Goal: Task Accomplishment & Management: Use online tool/utility

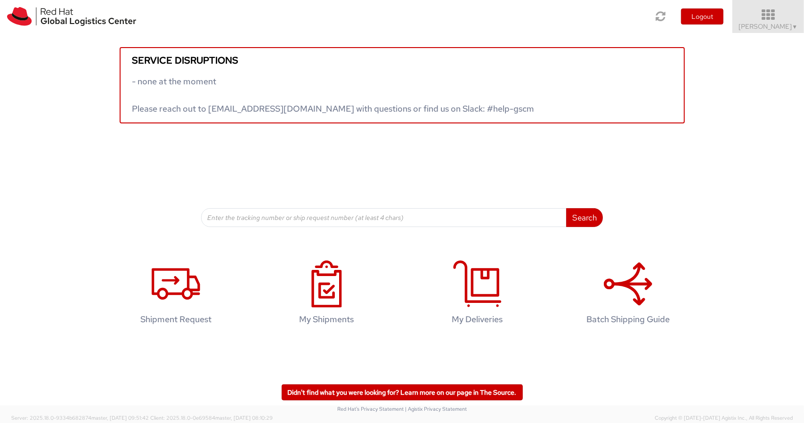
click at [780, 17] on icon at bounding box center [768, 14] width 82 height 13
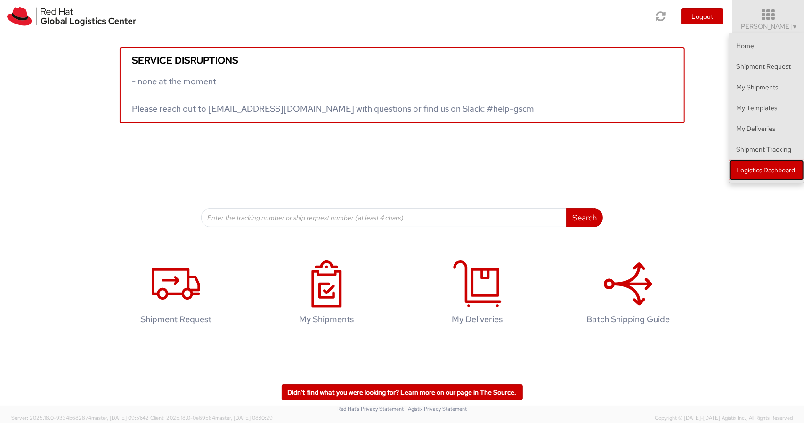
click at [771, 172] on link "Logistics Dashboard" at bounding box center [766, 170] width 75 height 21
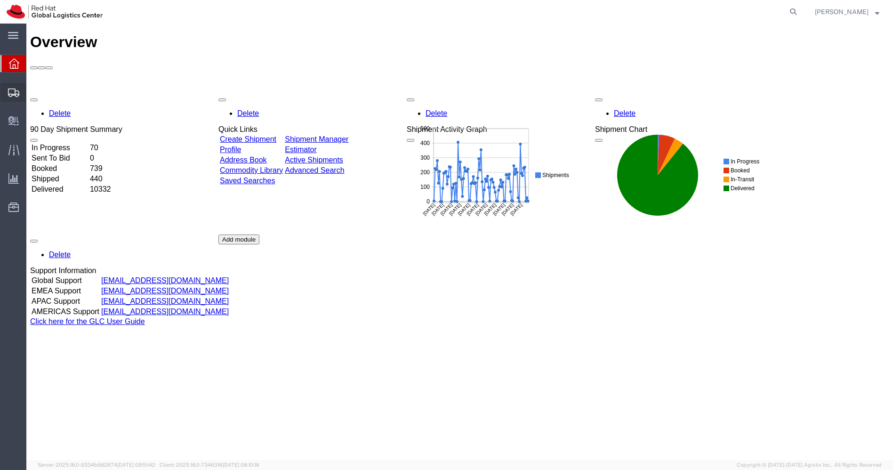
click at [32, 92] on span "Shipments" at bounding box center [29, 92] width 7 height 19
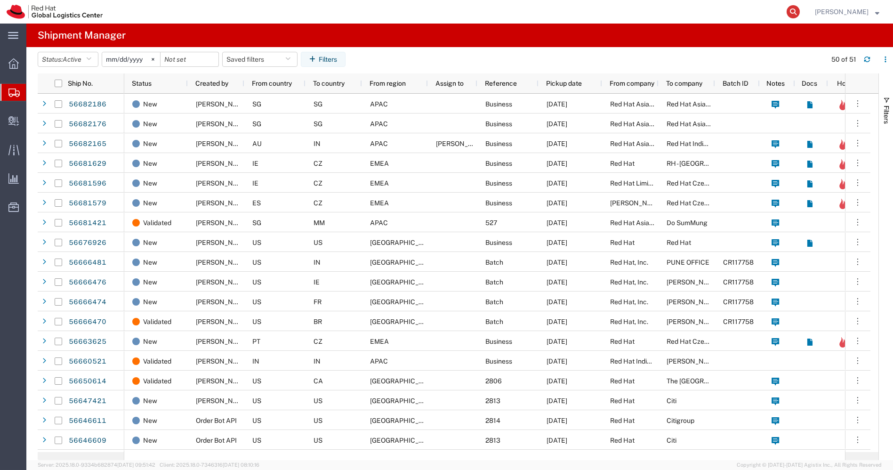
click at [800, 10] on icon at bounding box center [793, 11] width 13 height 13
paste input "53594898486"
type input "53594898486"
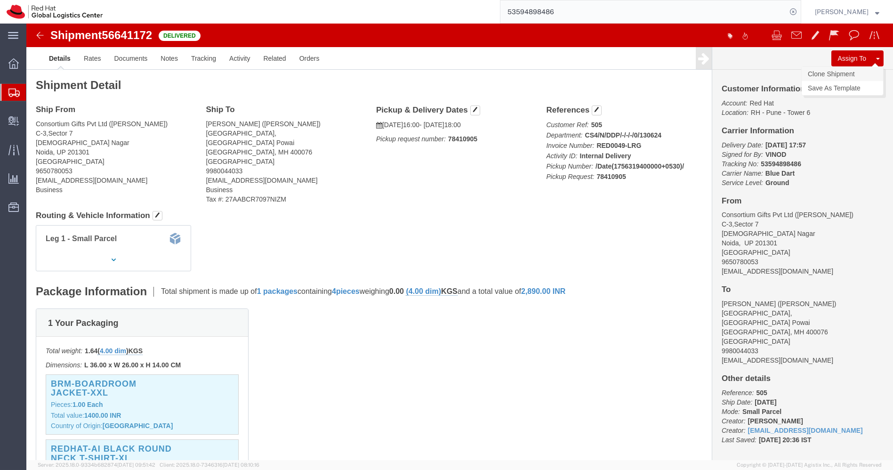
click link "Clone Shipment"
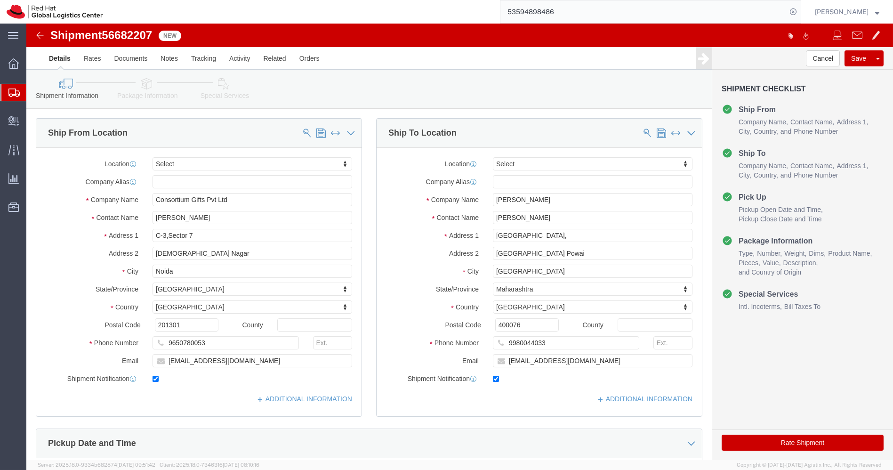
select select
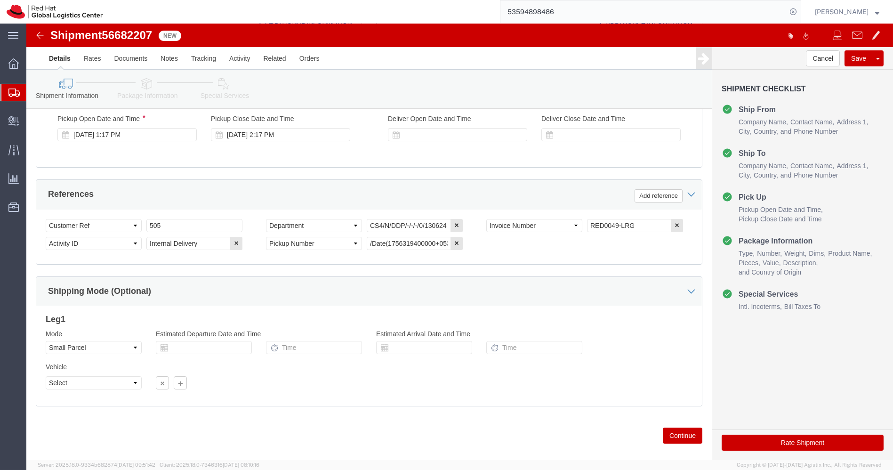
scroll to position [388, 0]
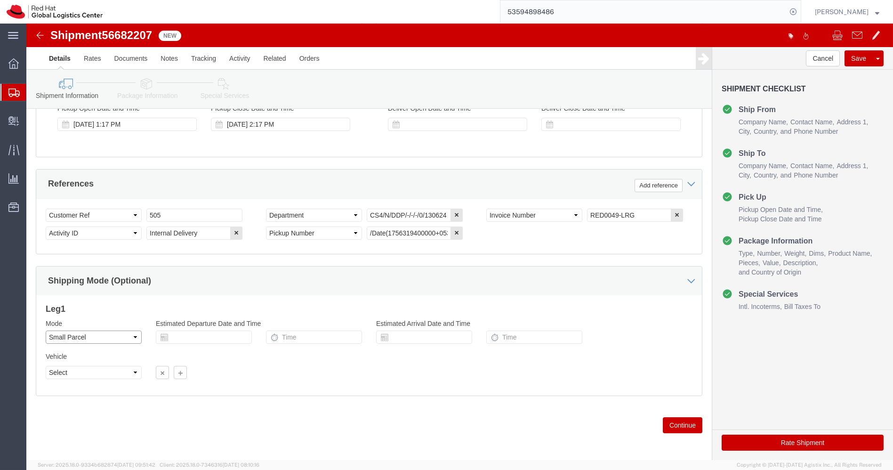
click select "Select Air Less than Truckload Multi-Leg Ocean Freight Rail Small Parcel Truckl…"
select select
click select "Select Air Less than Truckload Multi-Leg Ocean Freight Rail Small Parcel Truckl…"
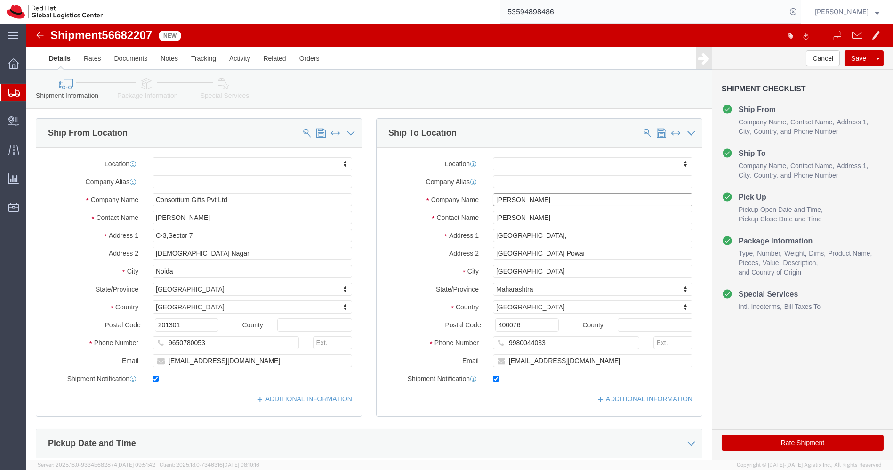
click input "[PERSON_NAME]"
paste input "[PERSON_NAME]"
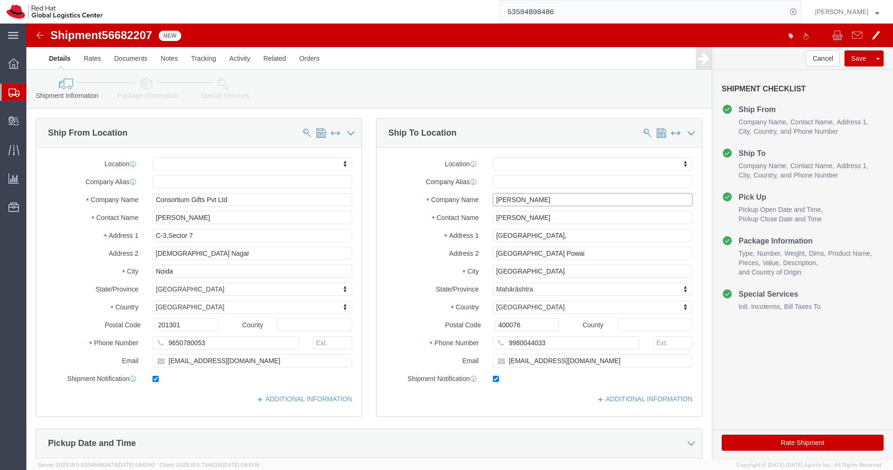
click input "[PERSON_NAME]"
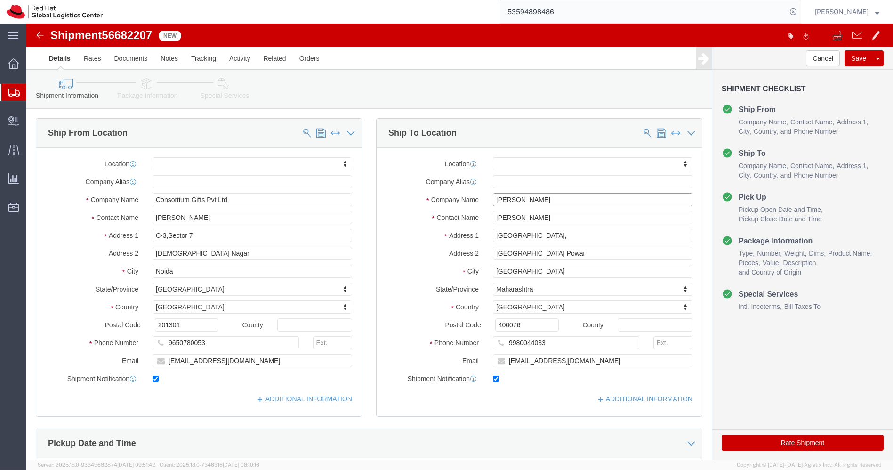
click input "[PERSON_NAME]"
type input "[PERSON_NAME]"
paste input "[PERSON_NAME]"
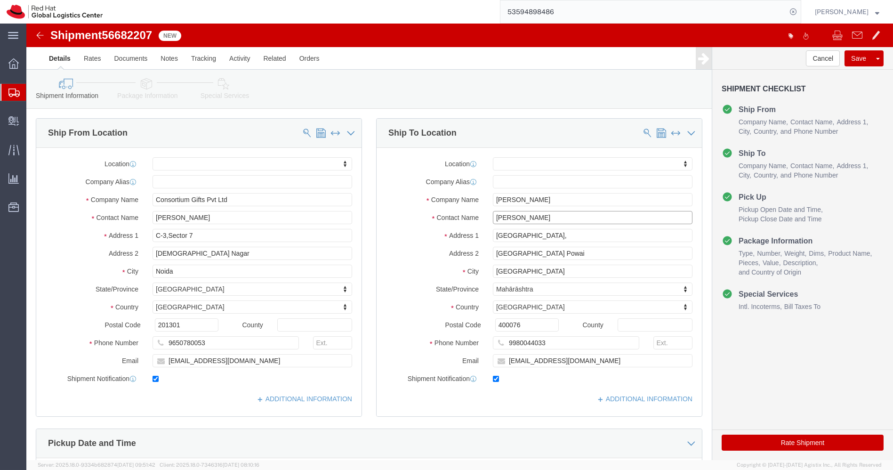
type input "[PERSON_NAME]"
click input "9980044033"
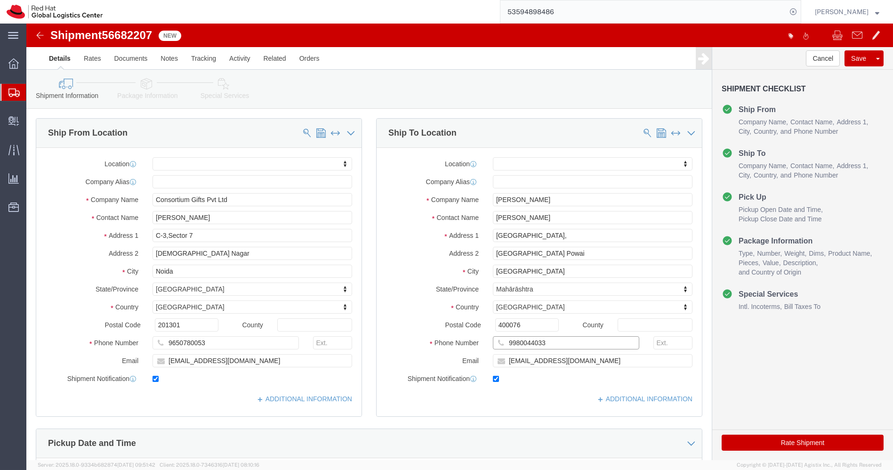
paste input "703875751"
type input "9703875751"
click input "[EMAIL_ADDRESS][DOMAIN_NAME]"
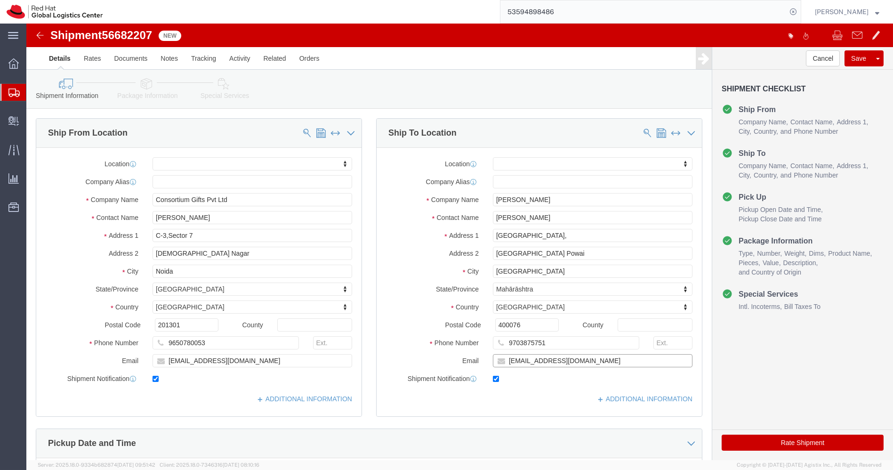
paste input "[EMAIL_ADDRESS][DOMAIN_NAME]"
type input "[EMAIL_ADDRESS][DOMAIN_NAME]"
click input "[GEOGRAPHIC_DATA],"
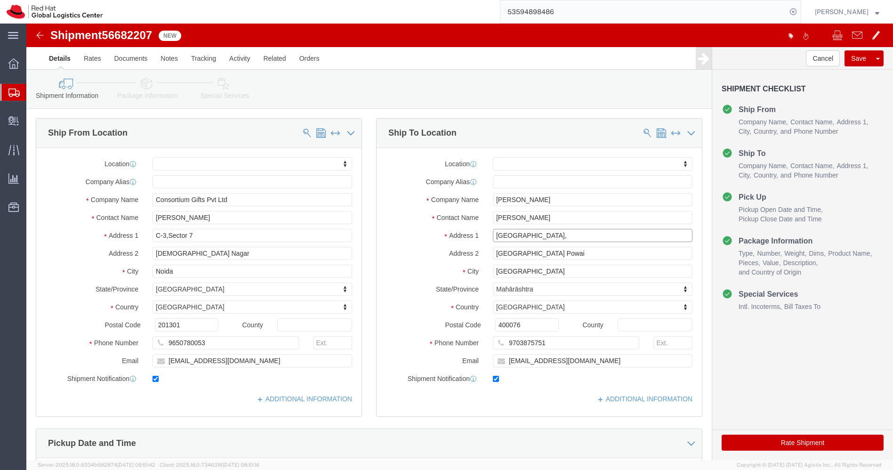
paste input "S2,[PERSON_NAME] Paradise, Opposite Dmart [PERSON_NAME], [GEOGRAPHIC_DATA]"
drag, startPoint x: 526, startPoint y: 211, endPoint x: 714, endPoint y: 217, distance: 188.9
click form "Shipment 56682207 New Details Rates Documents Notes Tracking Activity Related O…"
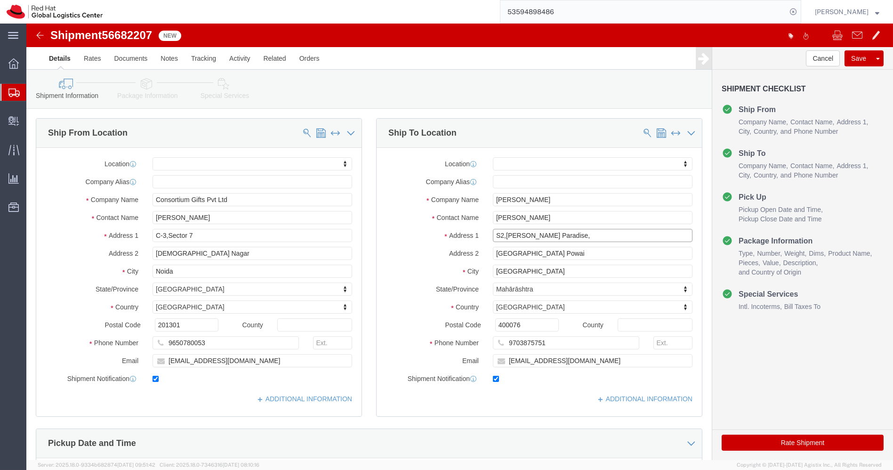
type input "S2,[PERSON_NAME] Paradise,"
select select
paste input "Opposite Dmart [PERSON_NAME], [GEOGRAPHIC_DATA]"
type input "Opposite Dmart [PERSON_NAME], [GEOGRAPHIC_DATA]"
paste input "[GEOGRAPHIC_DATA]"
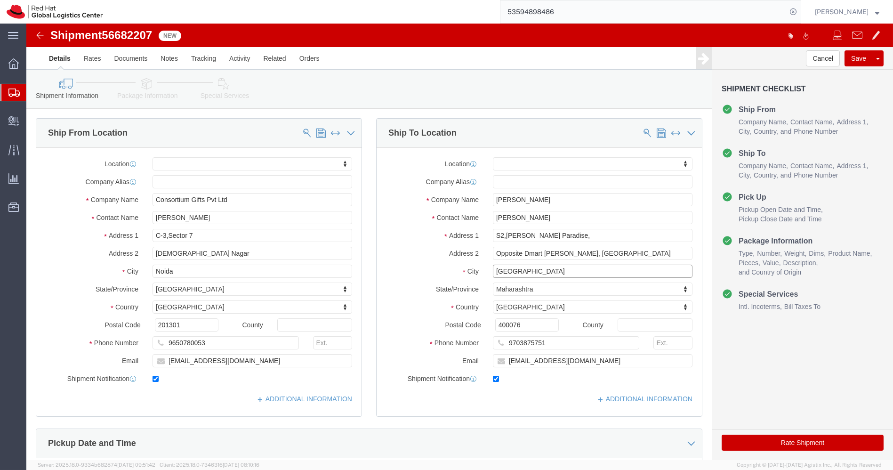
type input "[GEOGRAPHIC_DATA]"
select select
type input "k"
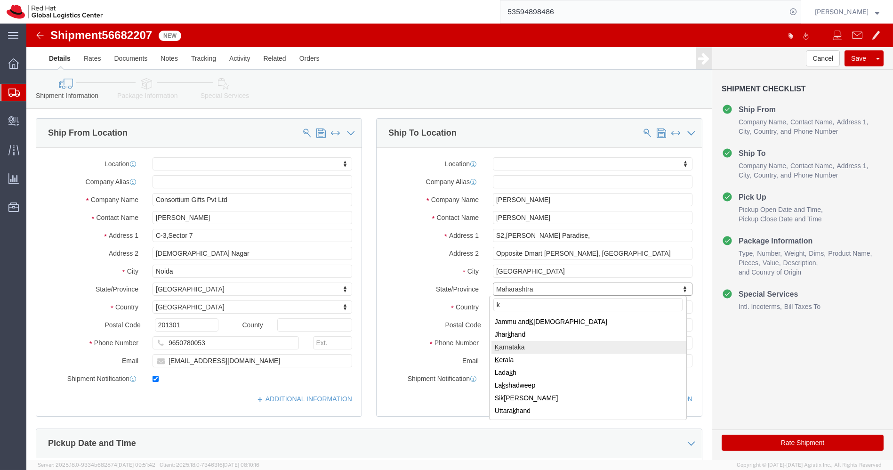
select select
select select "KA"
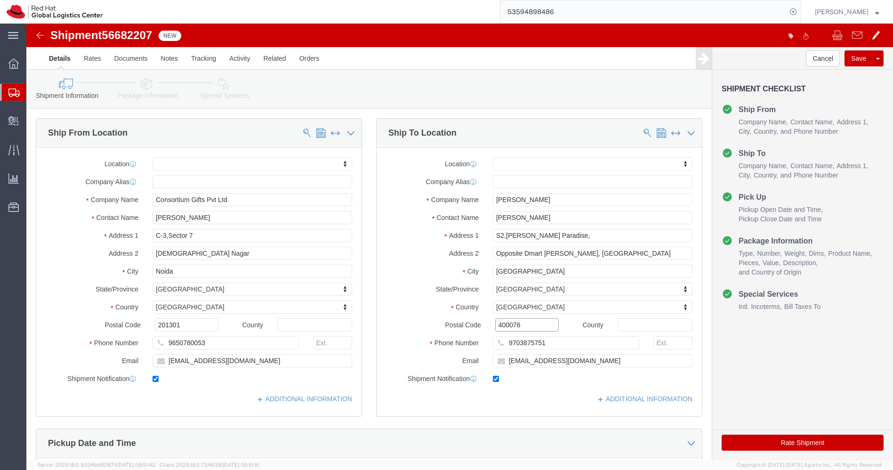
paste input "560043"
type input "560043"
select select
click icon
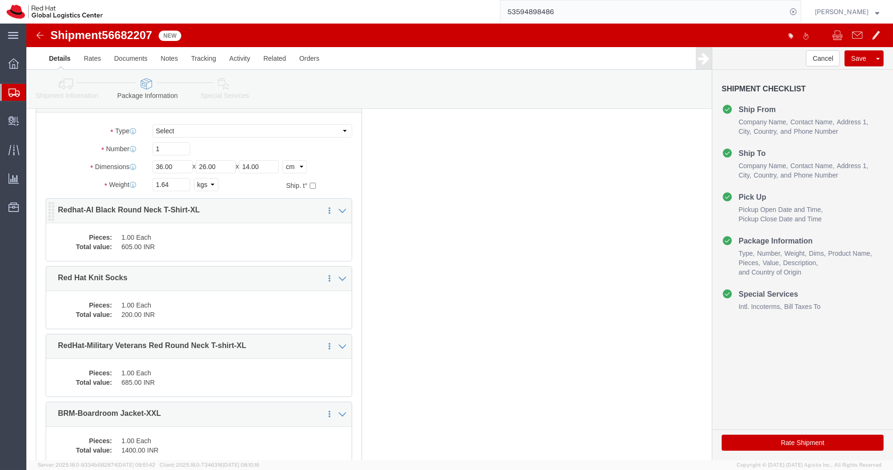
scroll to position [56, 0]
click input "36.00"
type input "35"
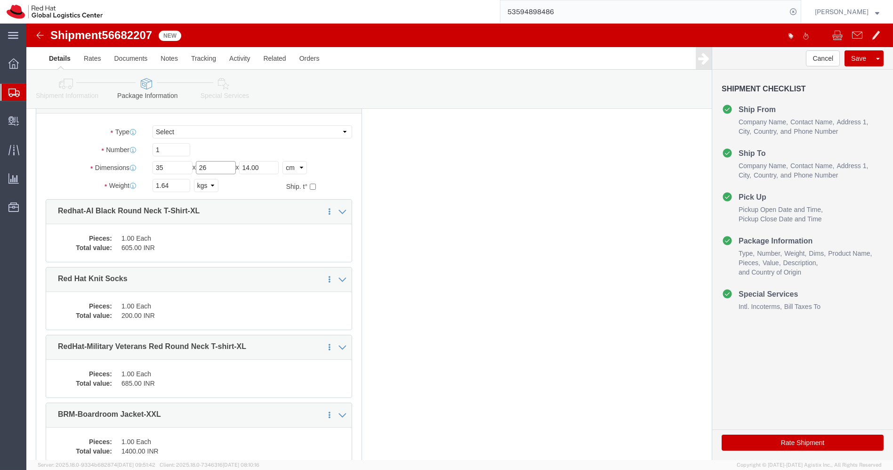
type input "26"
type input "5"
click input "1.64"
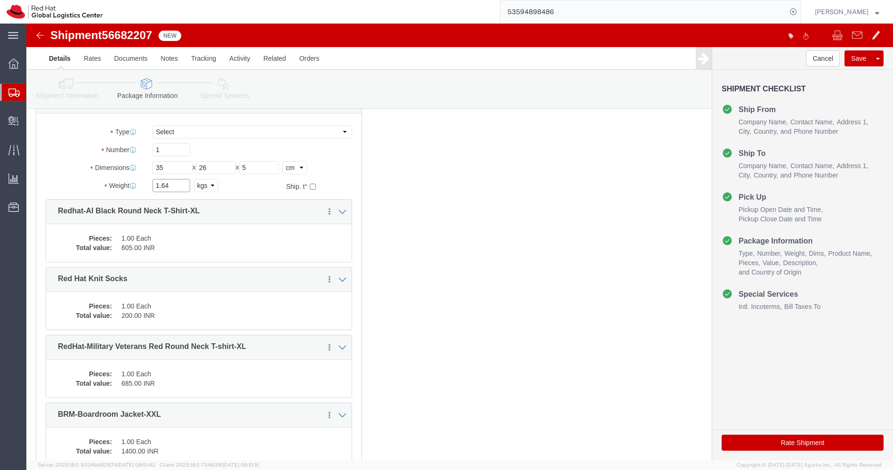
paste input "0.6"
type input "0.6"
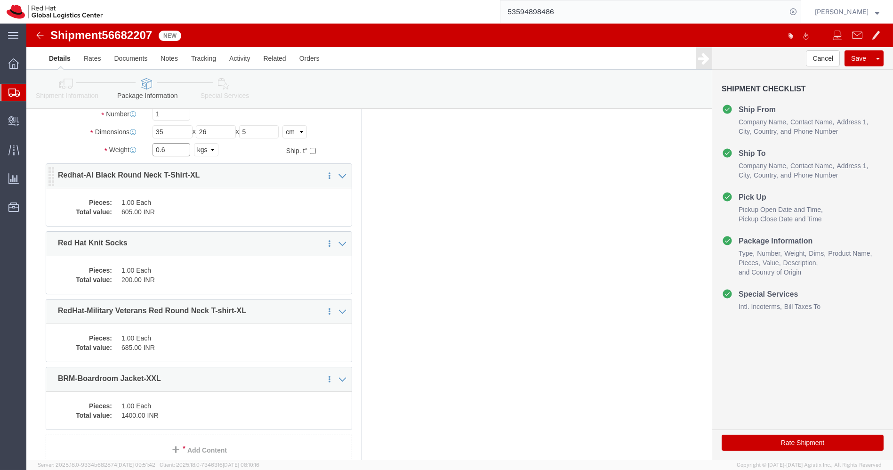
scroll to position [93, 0]
click link "Delete this content"
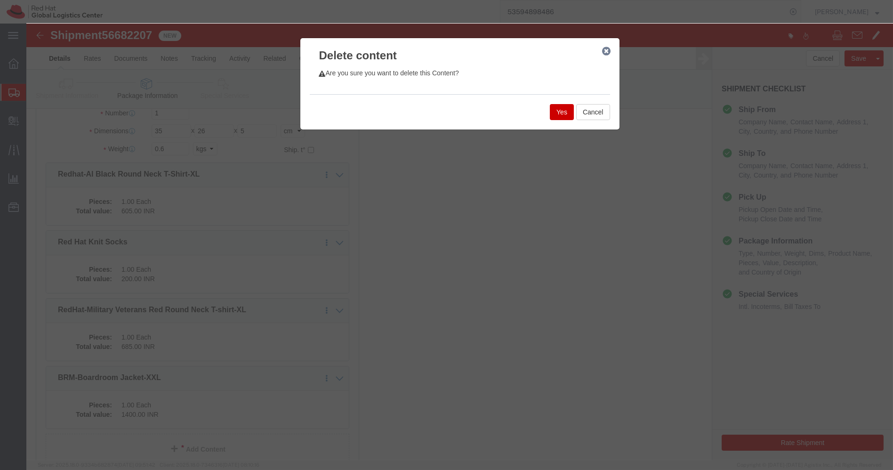
click button "Yes"
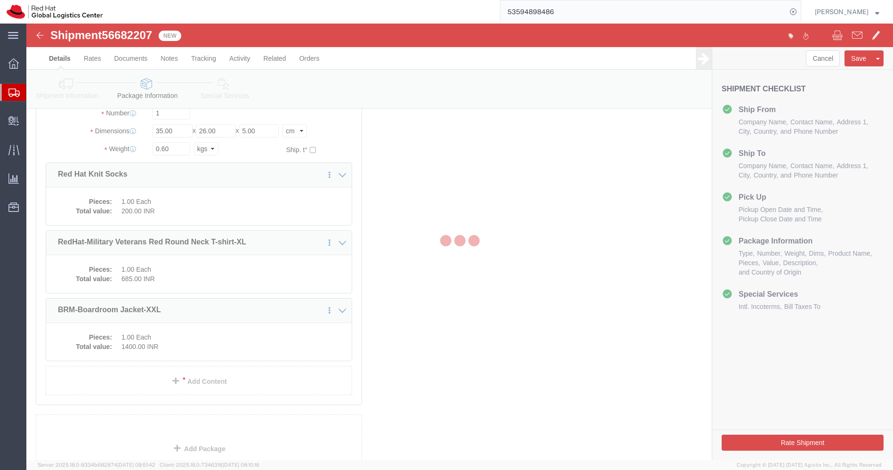
scroll to position [47, 0]
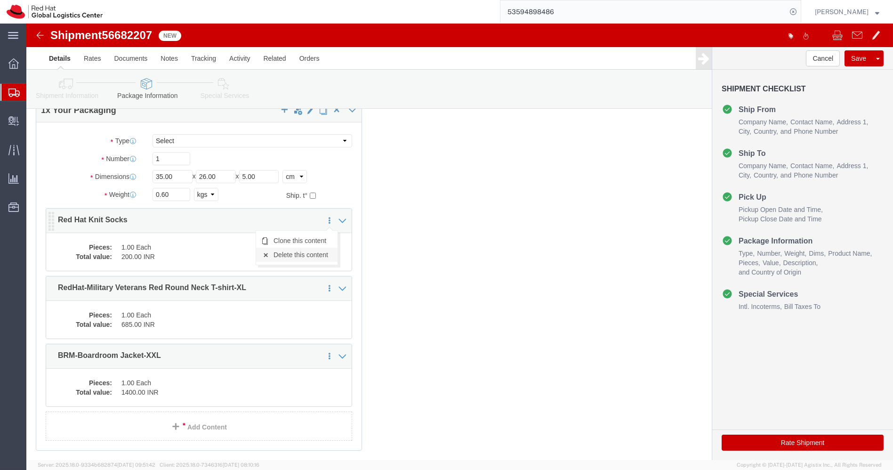
click link "Delete this content"
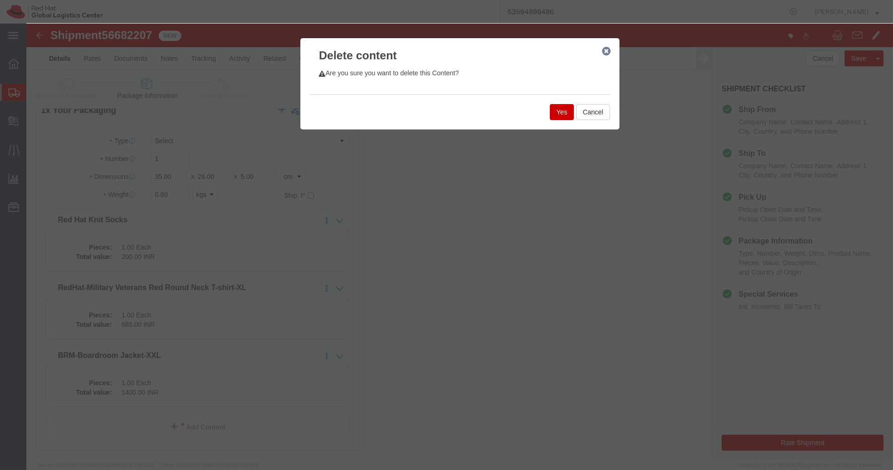
click button "Yes"
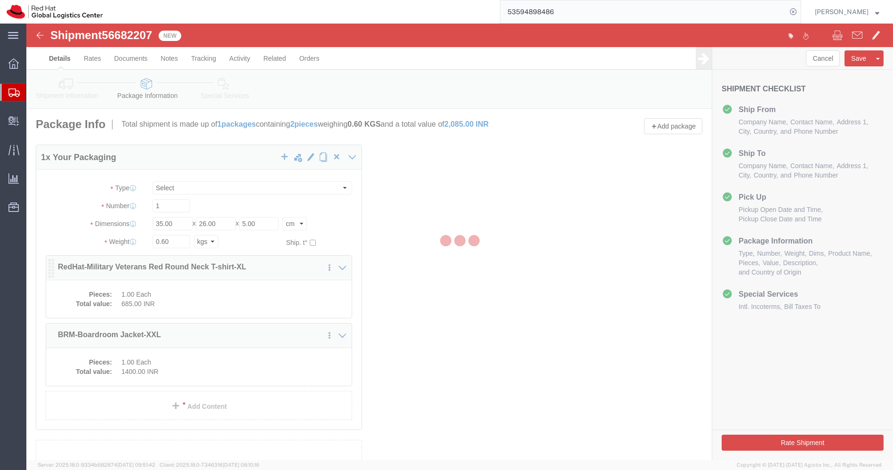
scroll to position [0, 0]
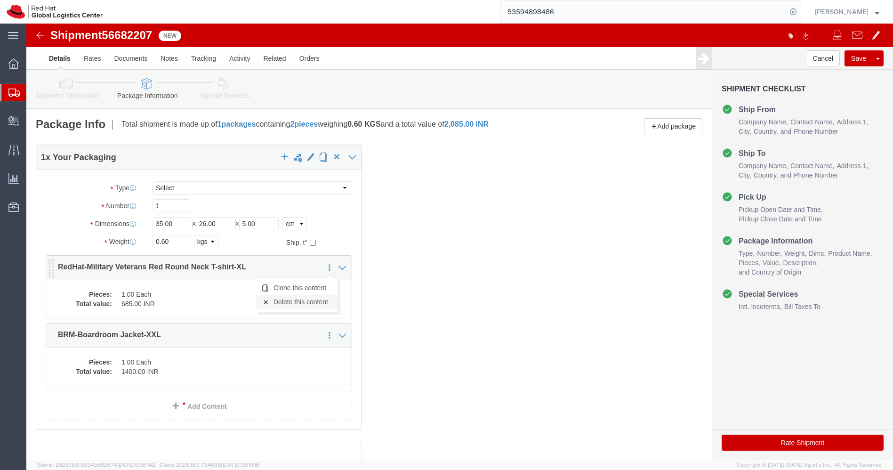
click link "Delete this content"
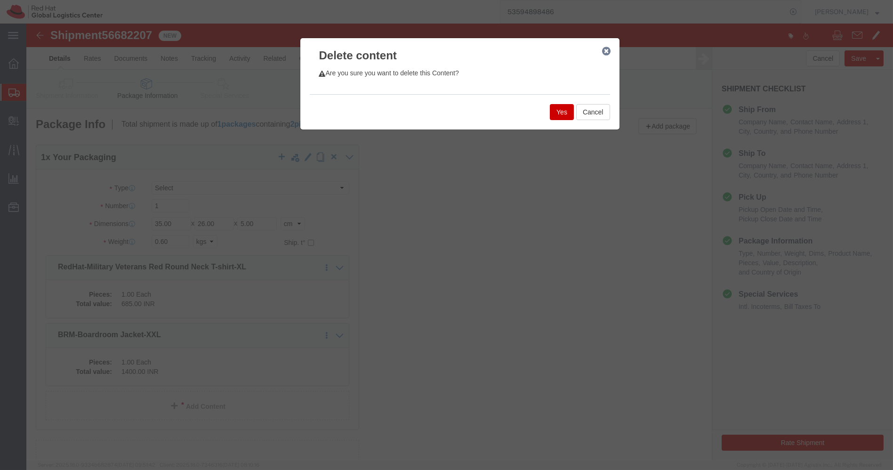
click button "Yes"
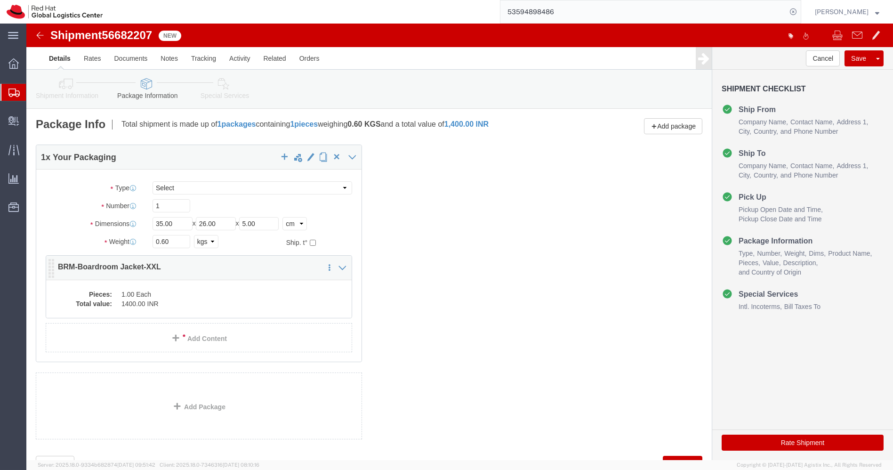
click dd "1.00 Each"
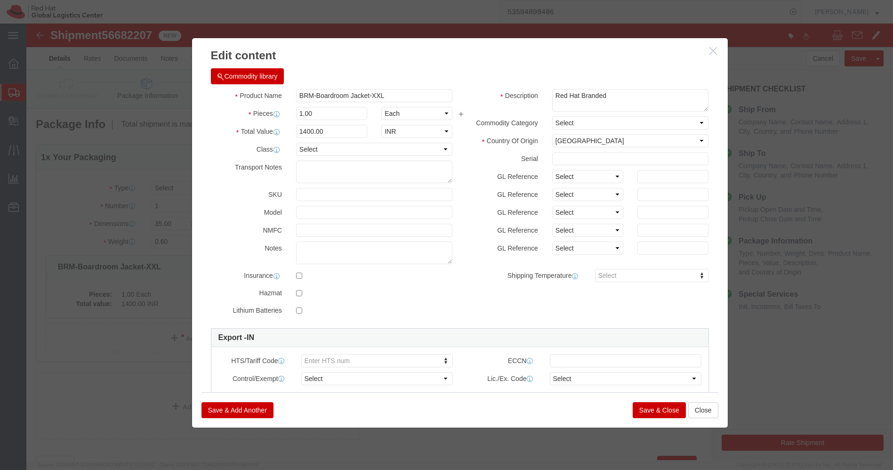
click div "Commodity library"
click input "BRM-Boardroom Jacket-XXL"
paste input "lack hoodie for men-MED"
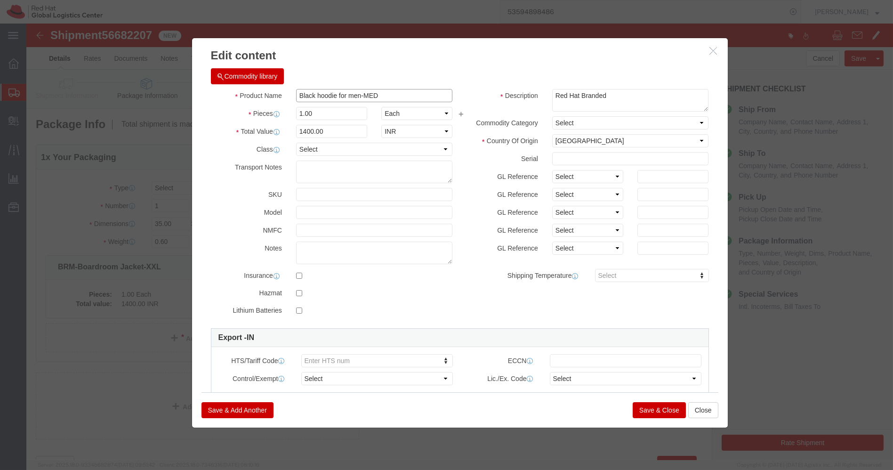
type input "Black hoodie for men-MED"
click input "1400.00"
paste input "25"
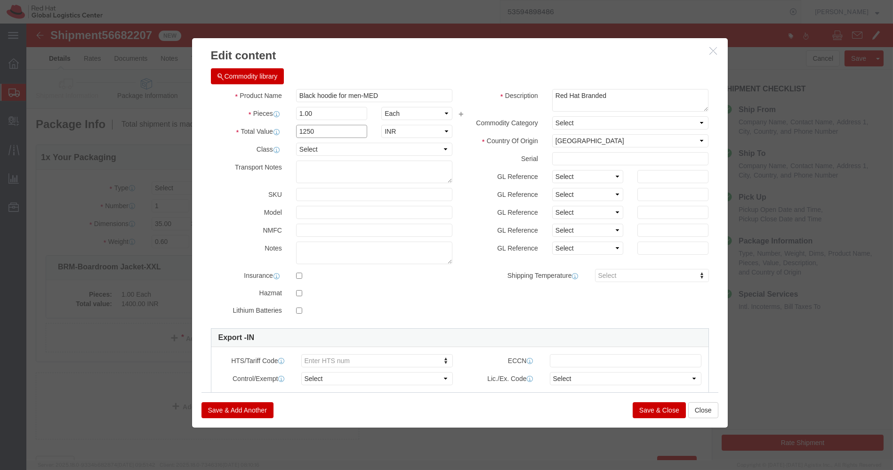
type input "1250"
click button "Save & Close"
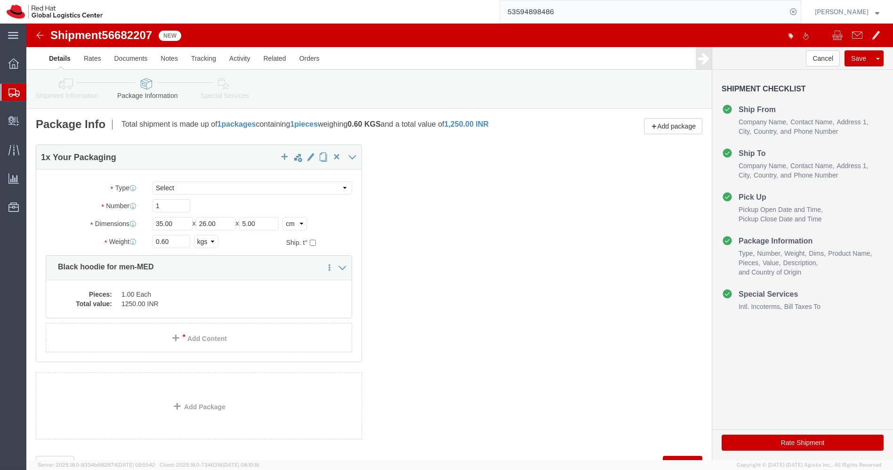
click button "Rate Shipment"
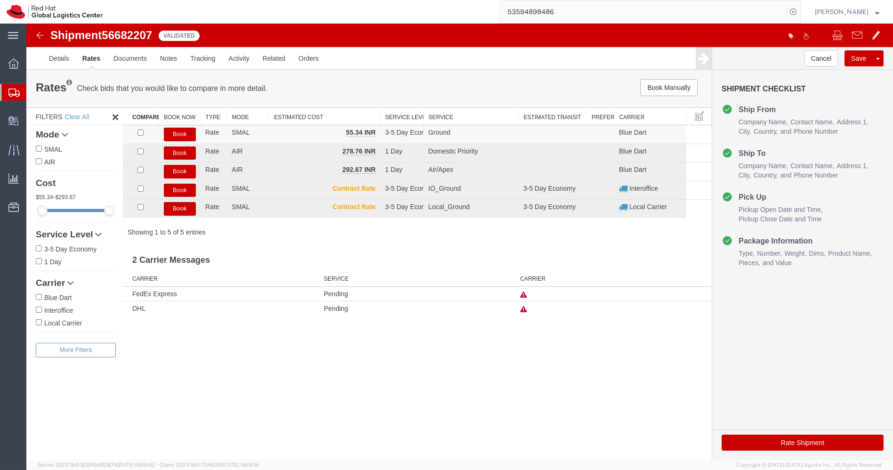
click at [184, 133] on button "Book" at bounding box center [180, 135] width 32 height 14
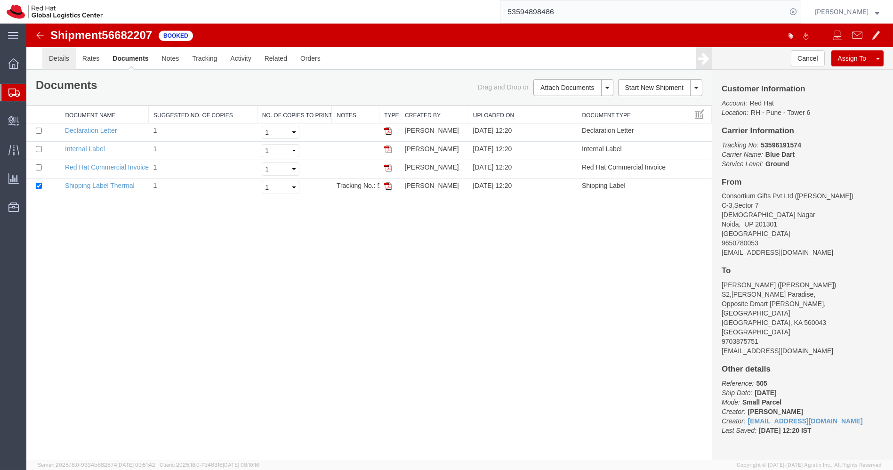
click at [65, 66] on link "Details" at bounding box center [58, 58] width 33 height 23
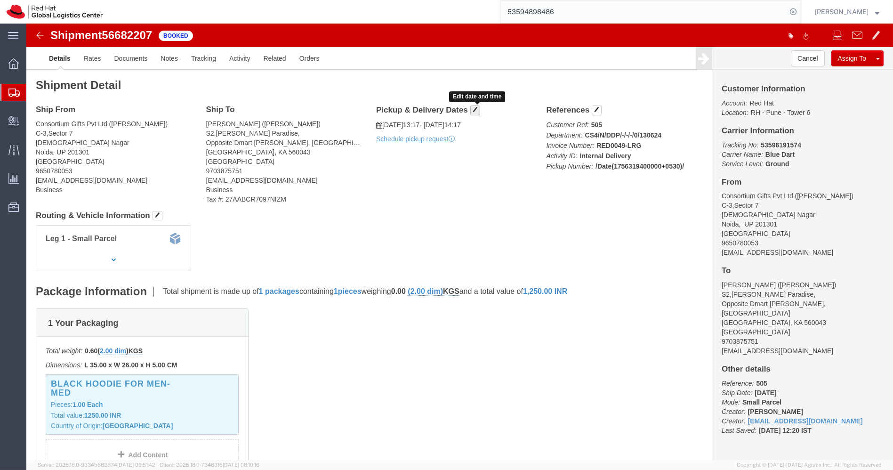
click button "button"
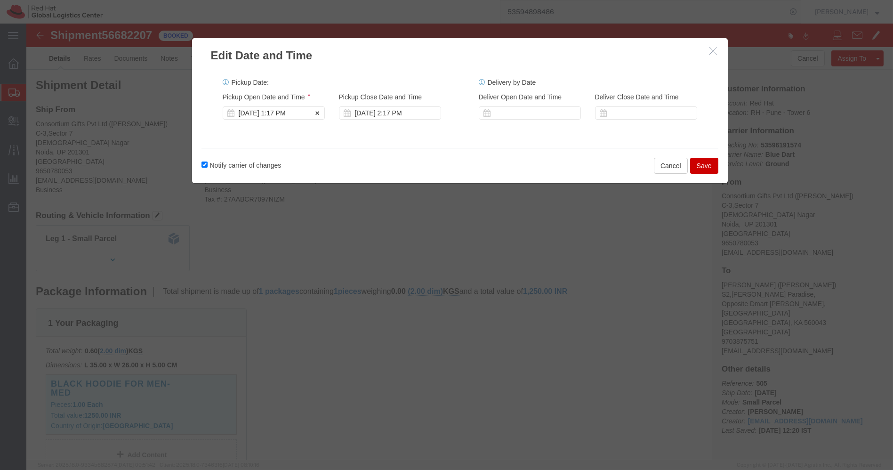
click div "[DATE] 1:17 PM"
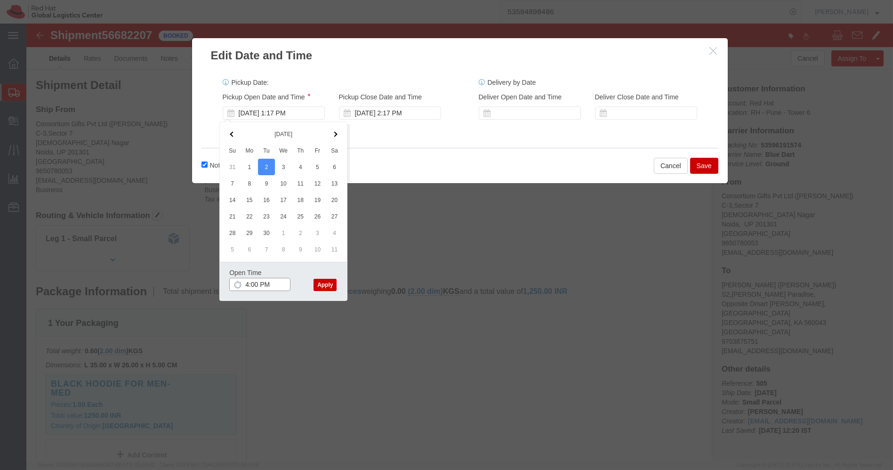
type input "4:00 PM"
click button "Apply"
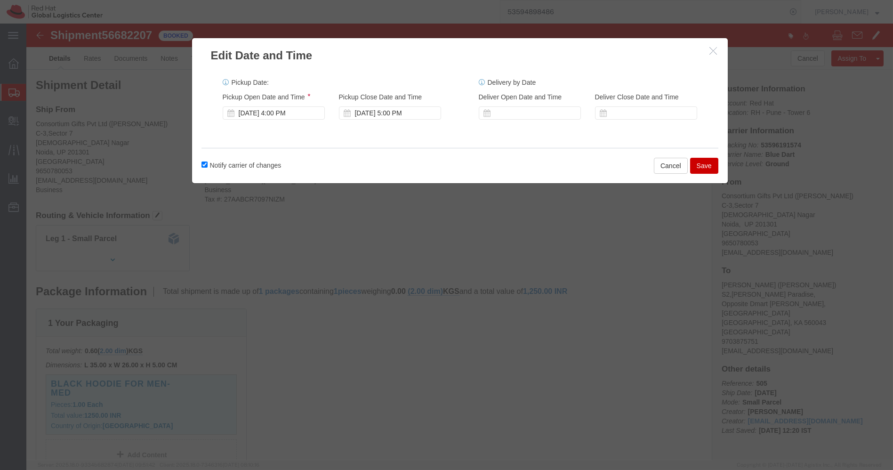
click button "Save"
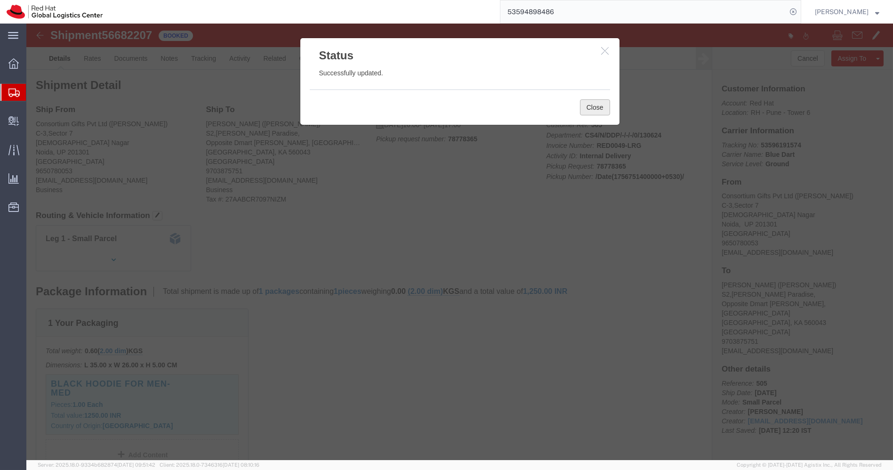
click button "Close"
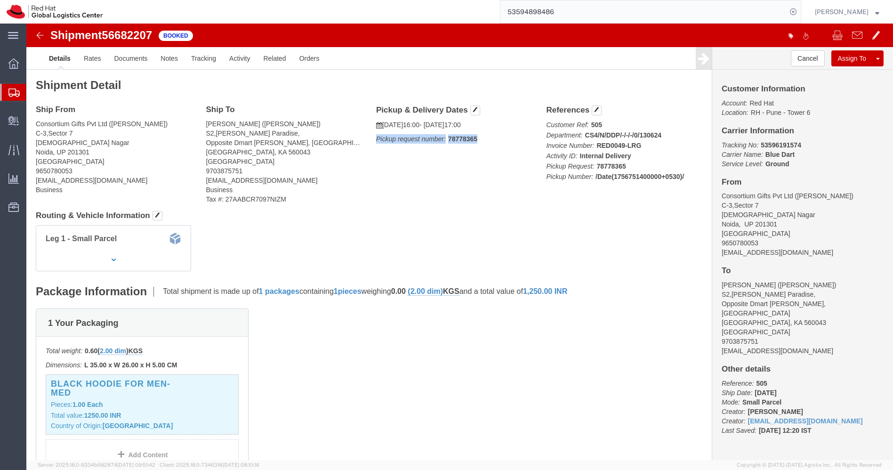
drag, startPoint x: 453, startPoint y: 117, endPoint x: 343, endPoint y: 114, distance: 109.3
click div "Pickup & Delivery Dates [DATE] 16:00 - [DATE] 17:00 Pickup request number: 7877…"
copy p "Pickup request number: 78778365"
click link "Documents"
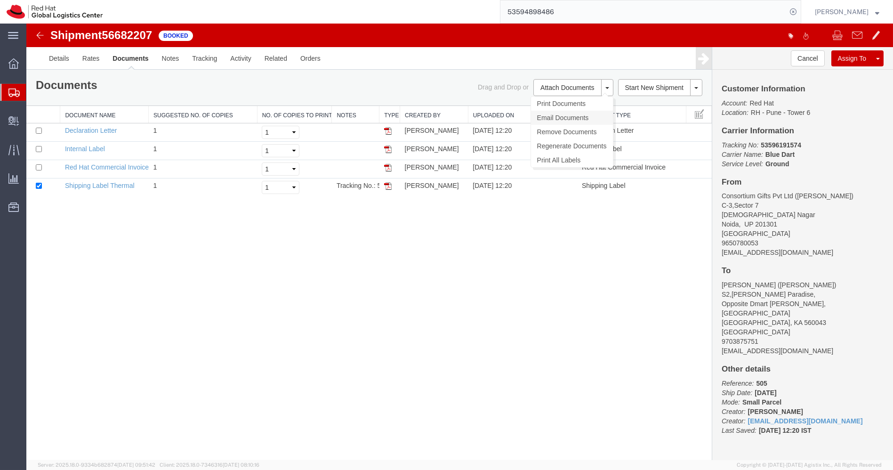
click at [569, 118] on link "Email Documents" at bounding box center [572, 118] width 82 height 14
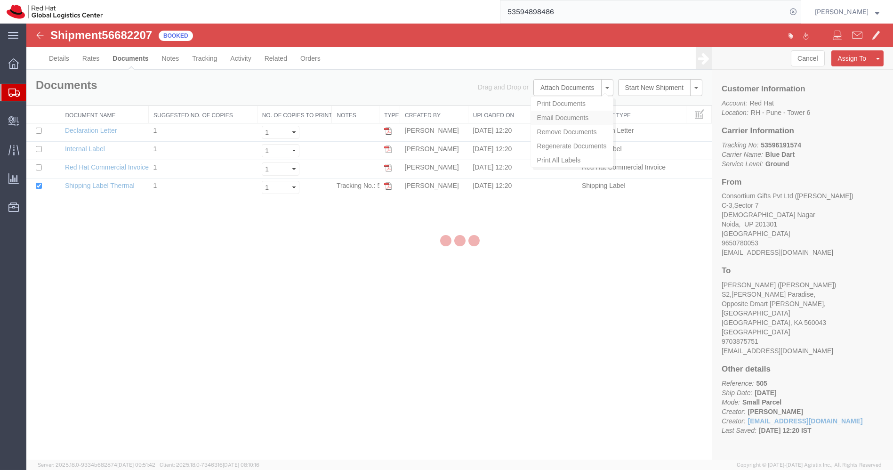
checkbox input "true"
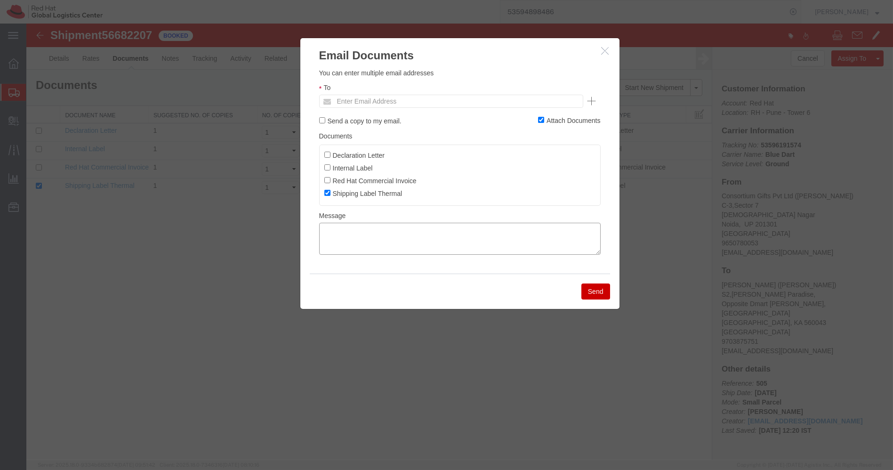
click at [387, 235] on textarea at bounding box center [460, 239] width 282 height 32
paste textarea "Pickup request number:78778365"
type textarea "Pickup request number:78778365"
click at [404, 96] on input "text" at bounding box center [387, 101] width 110 height 12
paste input "[EMAIL_ADDRESS][DOMAIN_NAME]"
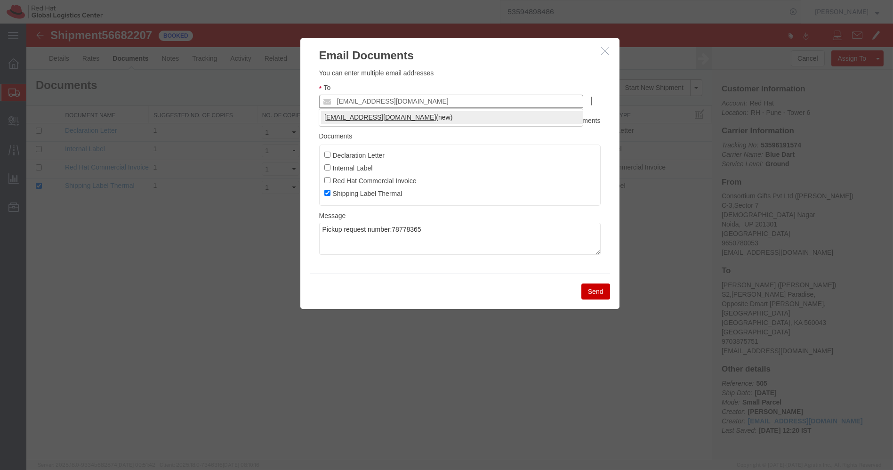
type input "[EMAIL_ADDRESS][DOMAIN_NAME]"
click at [596, 295] on button "Send" at bounding box center [596, 292] width 29 height 16
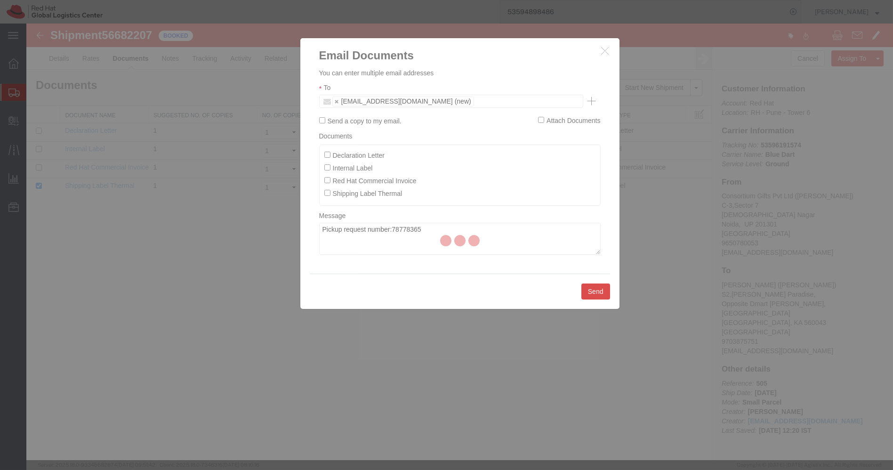
checkbox input "false"
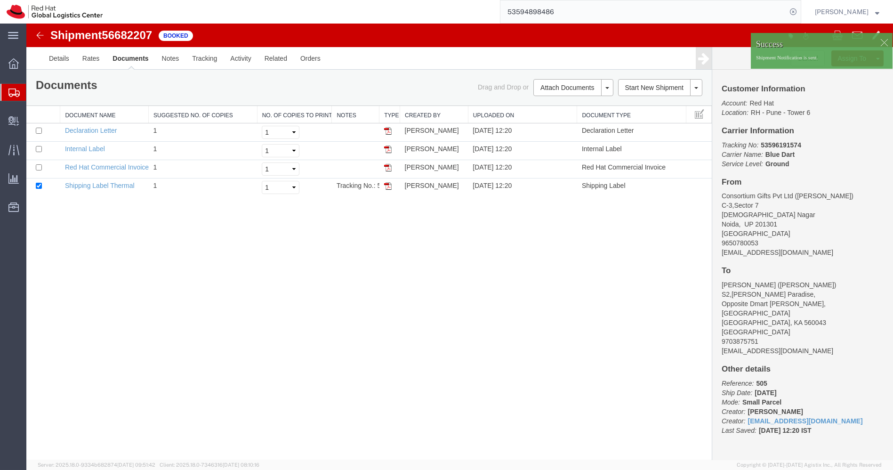
click at [883, 45] on div at bounding box center [884, 42] width 14 height 14
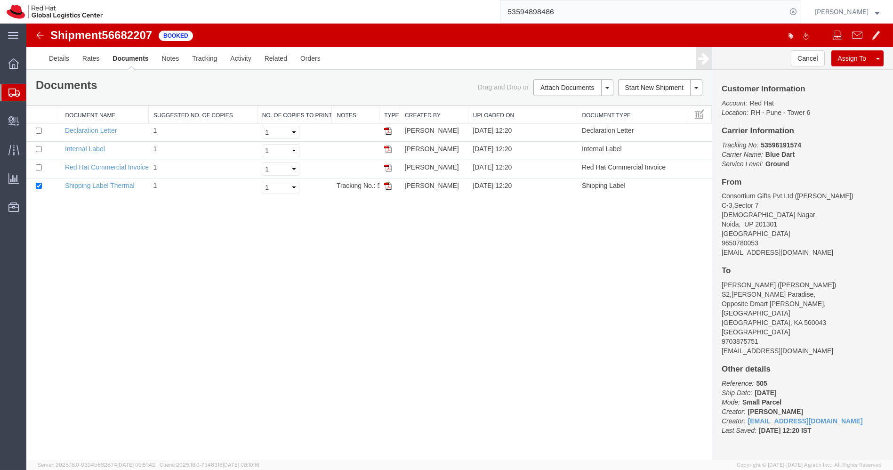
click at [882, 57] on button at bounding box center [878, 58] width 11 height 16
click at [854, 71] on link "Clone Shipment" at bounding box center [842, 74] width 81 height 14
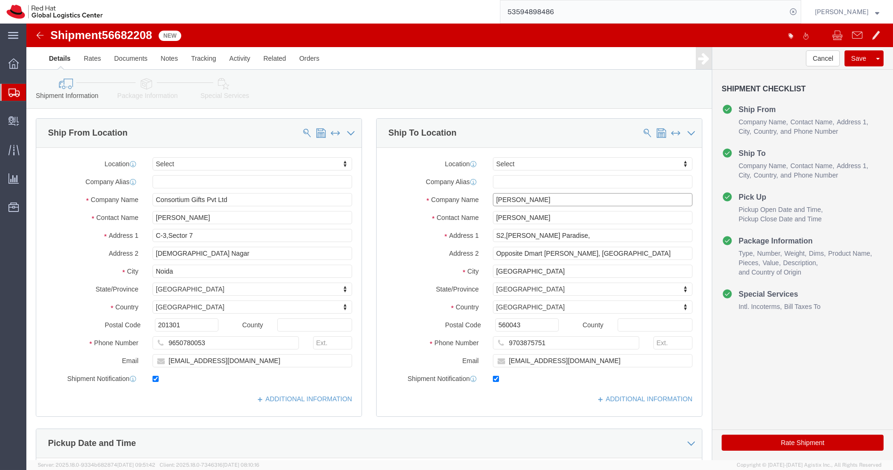
click input "[PERSON_NAME]"
paste input "[PERSON_NAME]"
type input "[PERSON_NAME]"
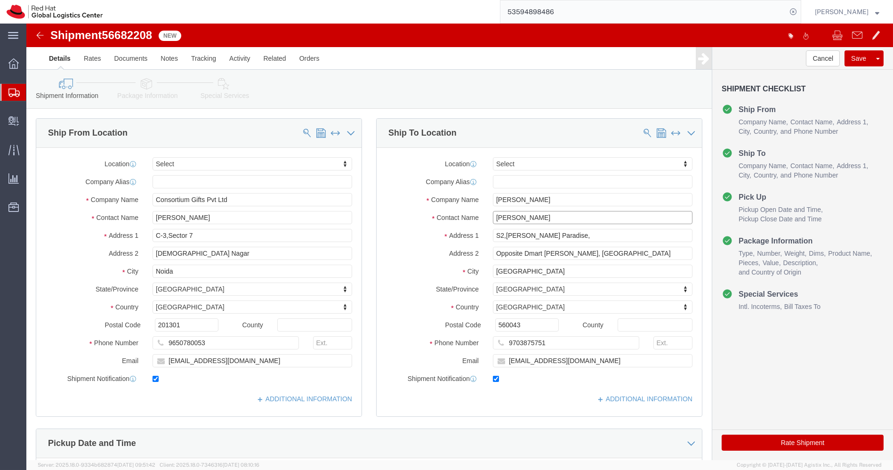
paste input "[PERSON_NAME]"
type input "[PERSON_NAME]"
click input "9703875751"
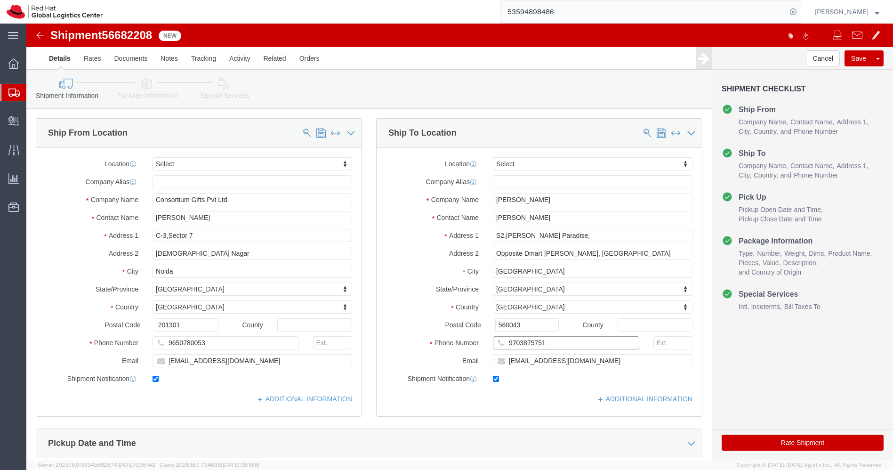
paste input "833894903"
type input "9833894903"
paste input "[EMAIL_ADDRESS][DOMAIN_NAME]"
type input "[EMAIL_ADDRESS][DOMAIN_NAME]"
click input "S2,[PERSON_NAME] Paradise,"
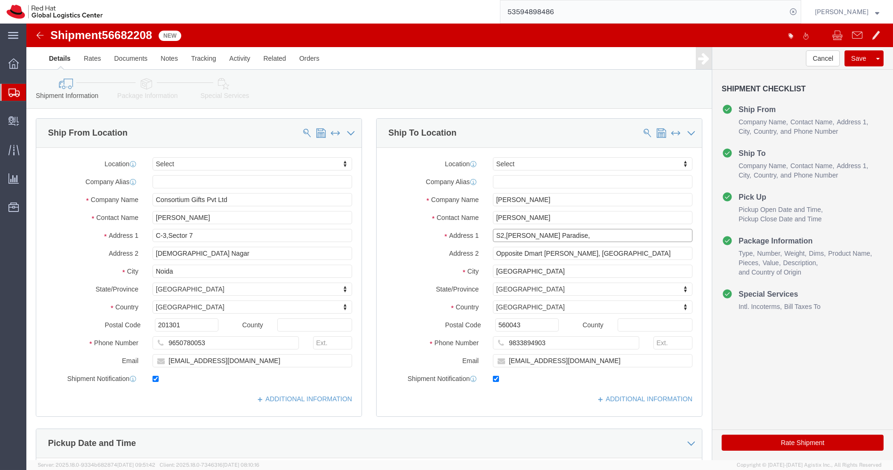
click input "S2,[PERSON_NAME] Paradise,"
paste input "G-1001, Annexe, Magarpatta City"
drag, startPoint x: 519, startPoint y: 211, endPoint x: 619, endPoint y: 203, distance: 100.2
click div "Location Select Select My Profile Location [GEOGRAPHIC_DATA] - [GEOGRAPHIC_DATA…"
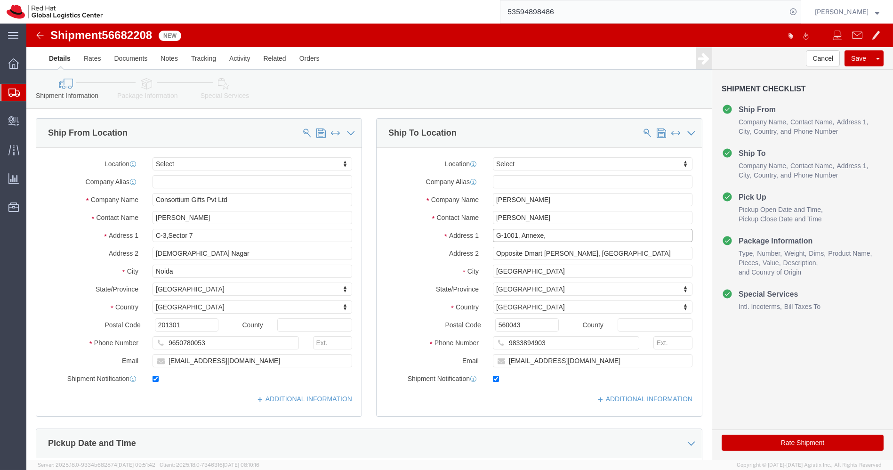
type input "G-1001, Annexe,"
paste input "Magarpatta City"
type input "Magarpatta City"
paste input "Hadapsar"
type input "Hadapsar"
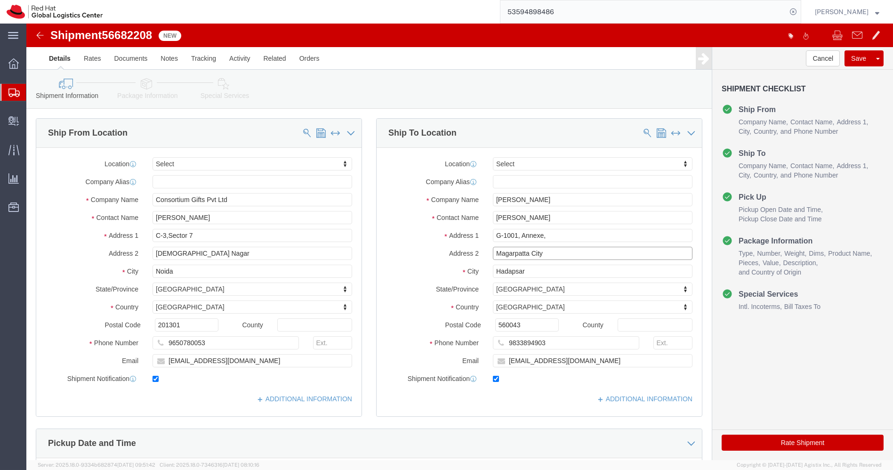
click input "Magarpatta City"
paste input "Hadapsar"
type input "Magarpatta City Hadapsar"
click input "Hadapsar"
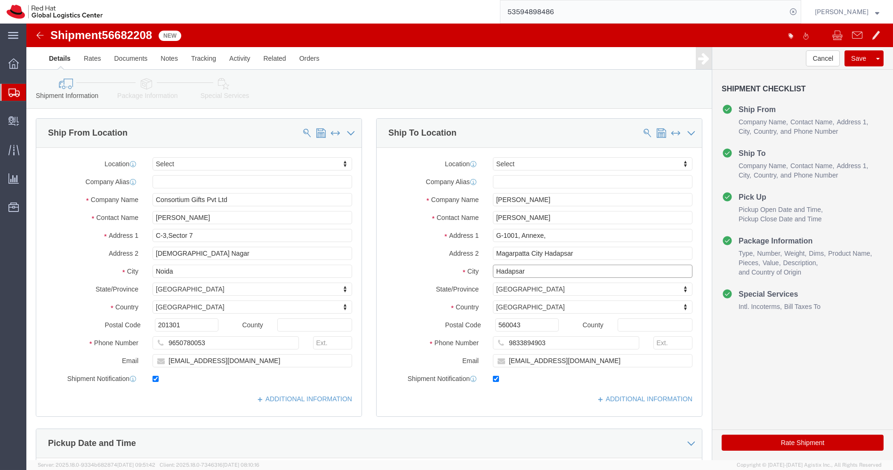
click input "Hadapsar"
type input "Pune"
type input "m"
type input "ma"
type input "maha"
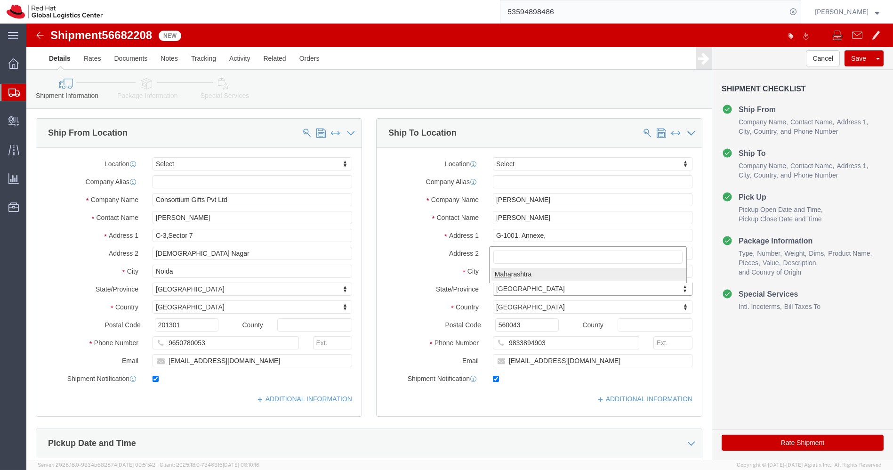
select select "MH"
click input "560043"
paste input "41101"
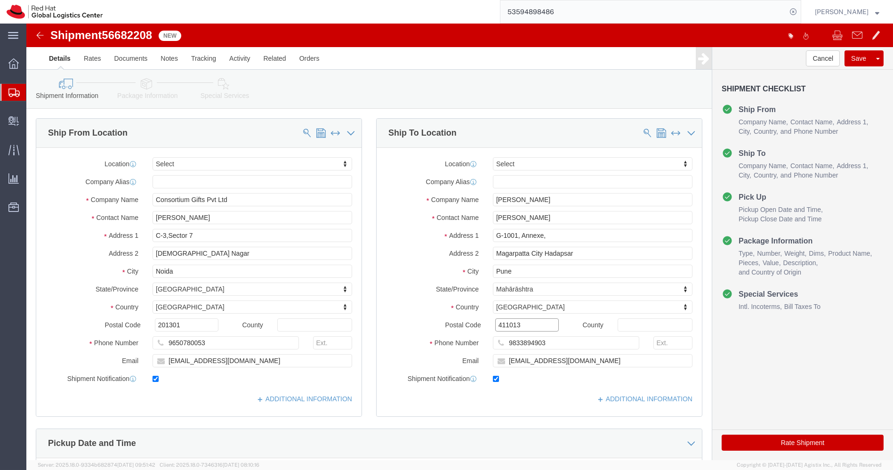
type input "411013"
click icon
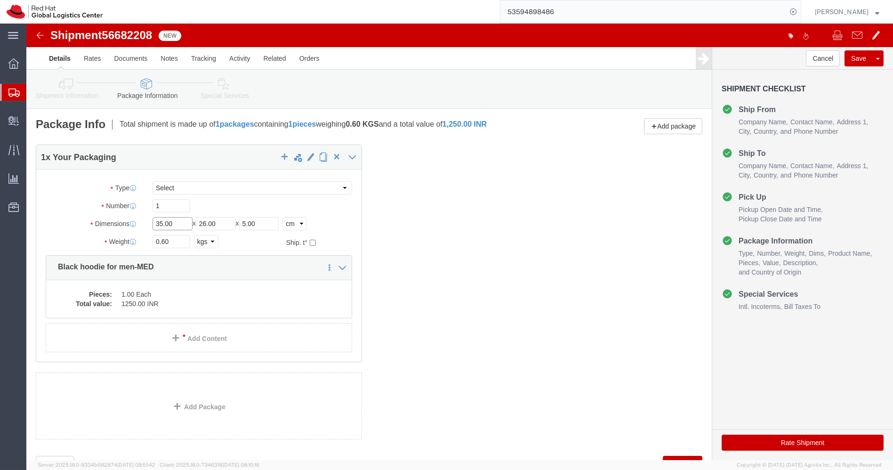
click input "35.00"
type input "31"
type input "13"
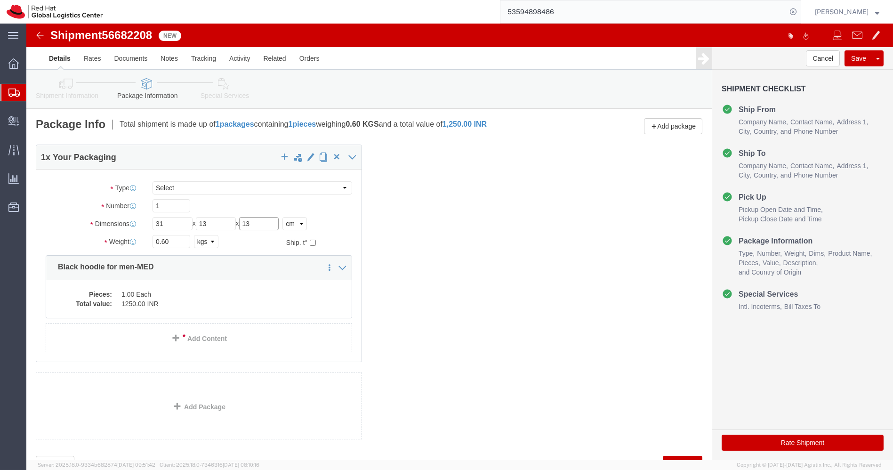
type input "13"
click input "0.60"
type input "0.70"
click dd "1.00 Each"
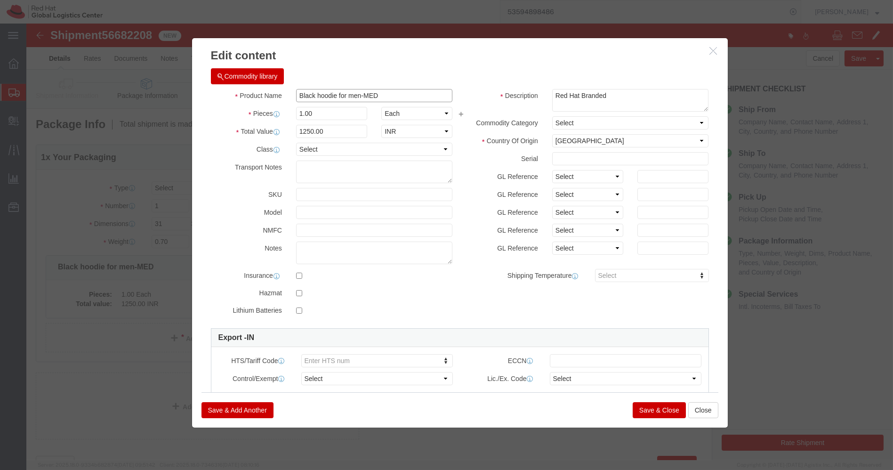
click input "Black hoodie for men-MED"
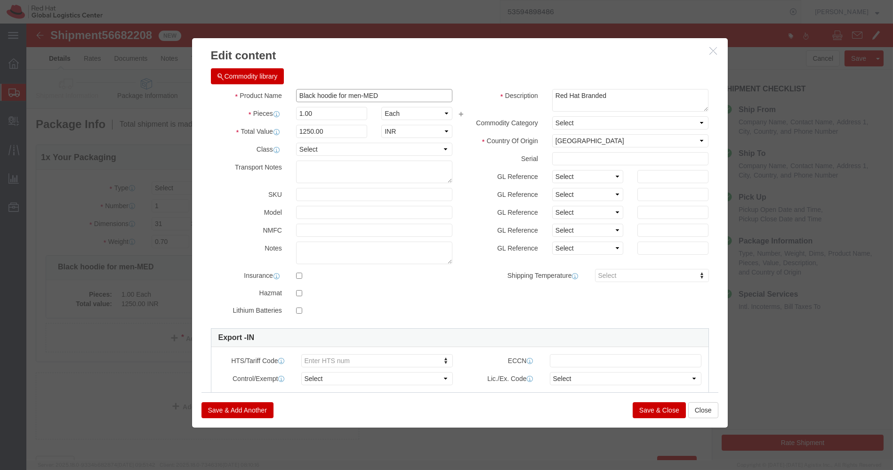
click input "Black hoodie for men-MED"
paste input "RED0054-[PERSON_NAME] Vacuum Flask"
type input "RED0054-[PERSON_NAME] Vacuum Flask"
click input "1250.00"
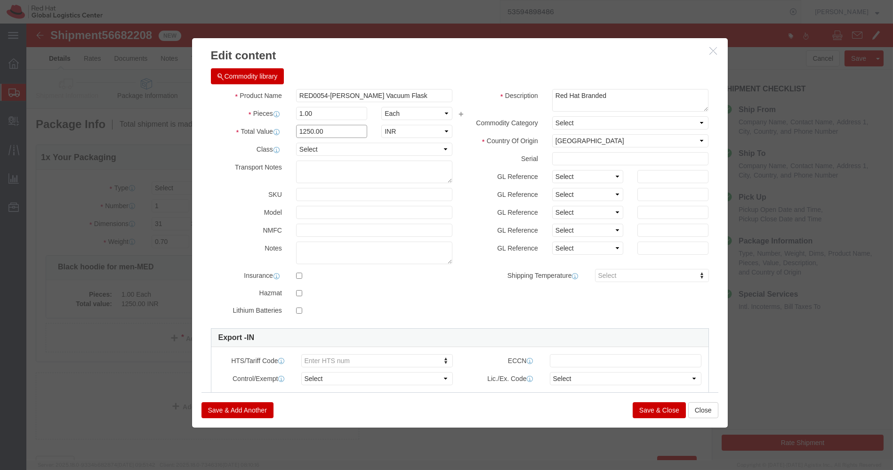
click input "1250.00"
type input "1075"
click button "Save & Close"
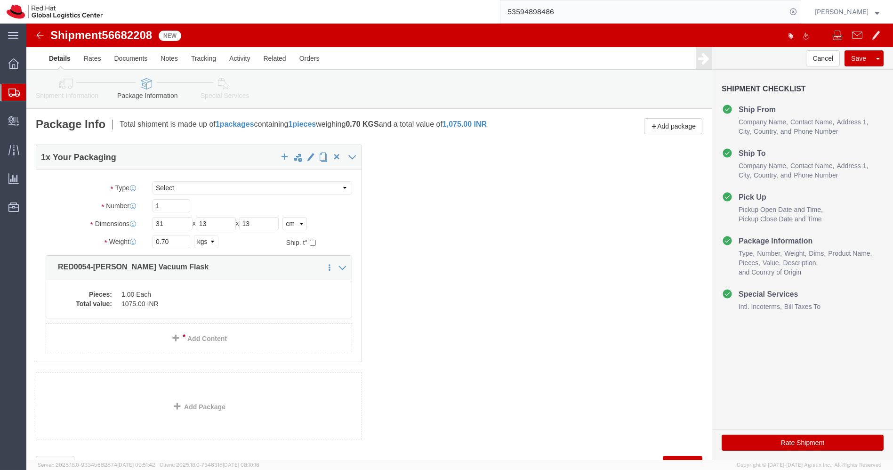
click button "Rate Shipment"
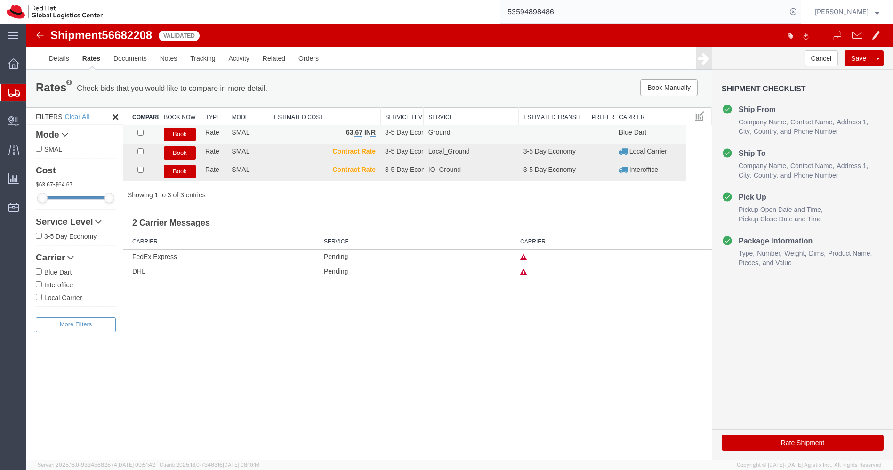
click at [176, 131] on button "Book" at bounding box center [180, 135] width 32 height 14
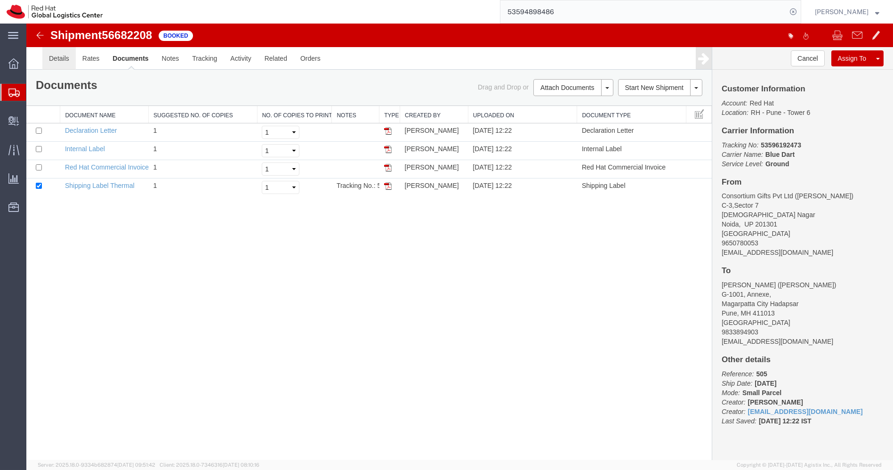
click at [53, 57] on link "Details" at bounding box center [58, 58] width 33 height 23
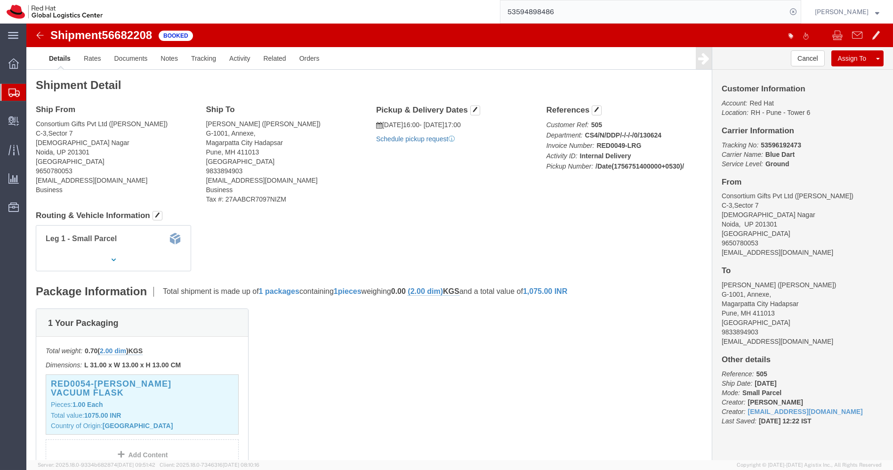
click link "Schedule pickup request"
click icon "Pickup request number"
copy div "Pickup request number : 78778365 Edit Date and Time Pickup Date: Pickup Start D…"
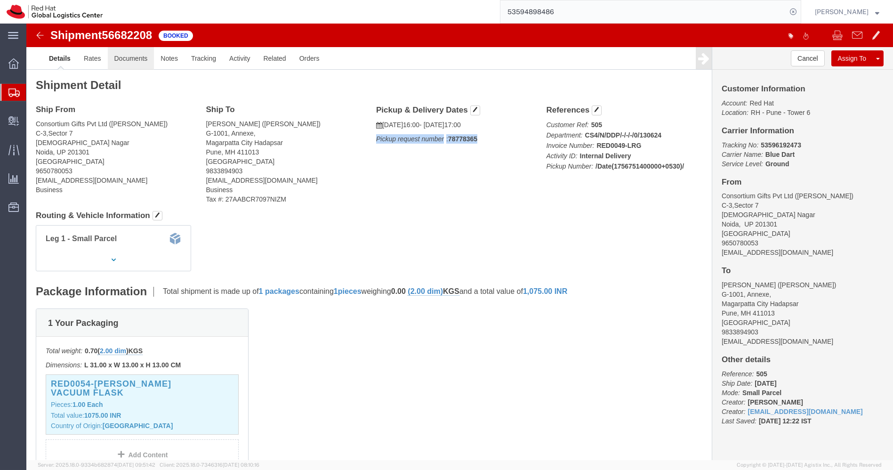
click link "Documents"
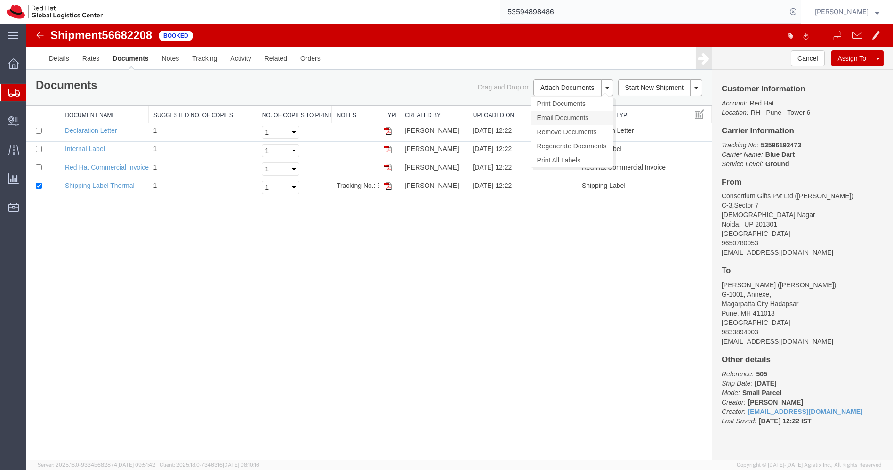
click at [573, 119] on link "Email Documents" at bounding box center [572, 118] width 82 height 14
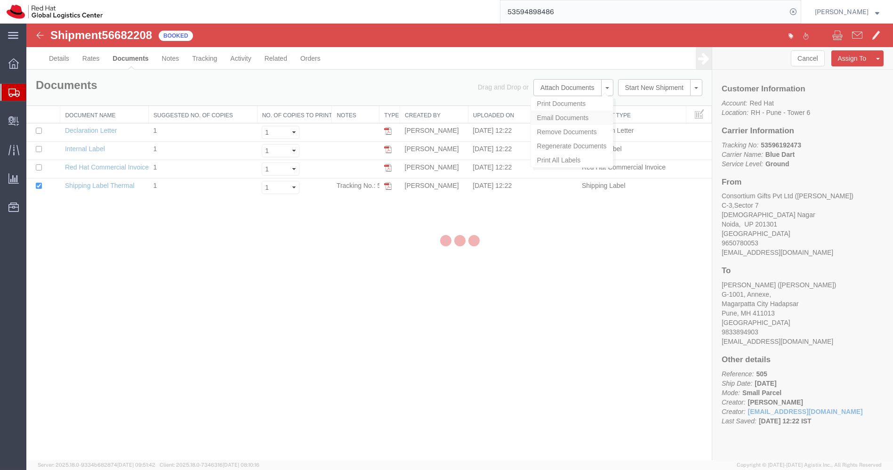
checkbox input "true"
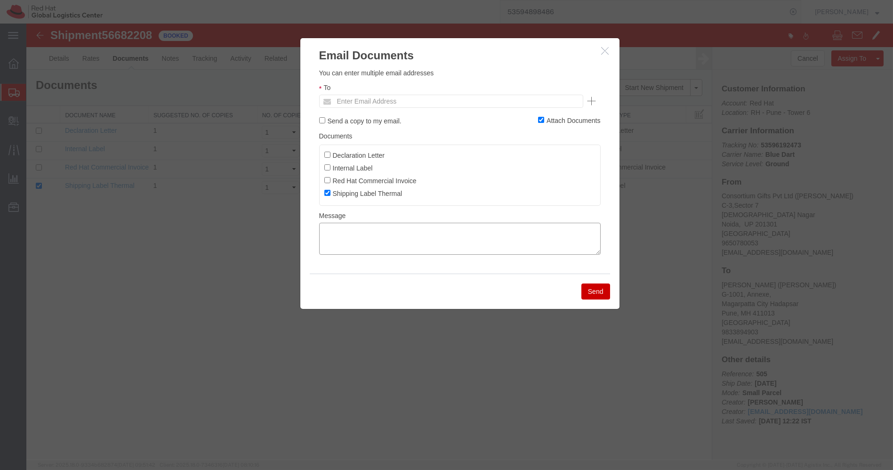
click at [346, 239] on textarea at bounding box center [460, 239] width 282 height 32
paste textarea "Pickup request number: 78778365"
type textarea "Pickup request number: 78778365"
click at [406, 98] on input "text" at bounding box center [387, 101] width 110 height 12
paste input "[EMAIL_ADDRESS][DOMAIN_NAME]"
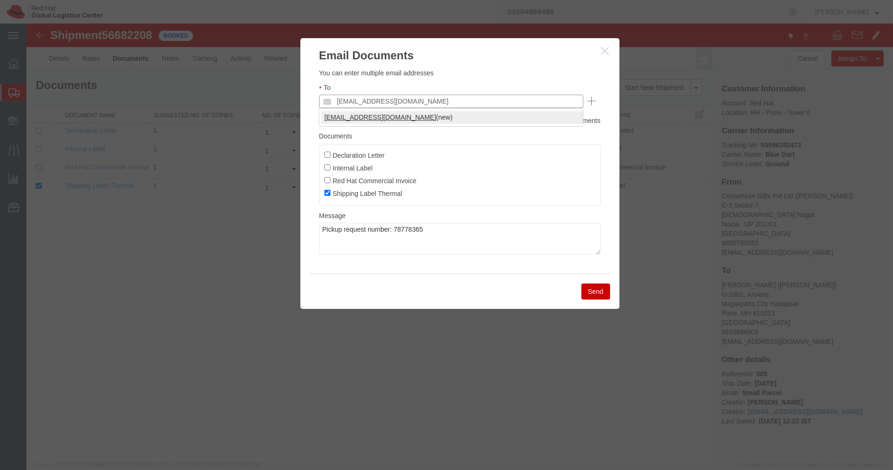
type input "[EMAIL_ADDRESS][DOMAIN_NAME]"
click at [584, 288] on button "Send" at bounding box center [596, 292] width 29 height 16
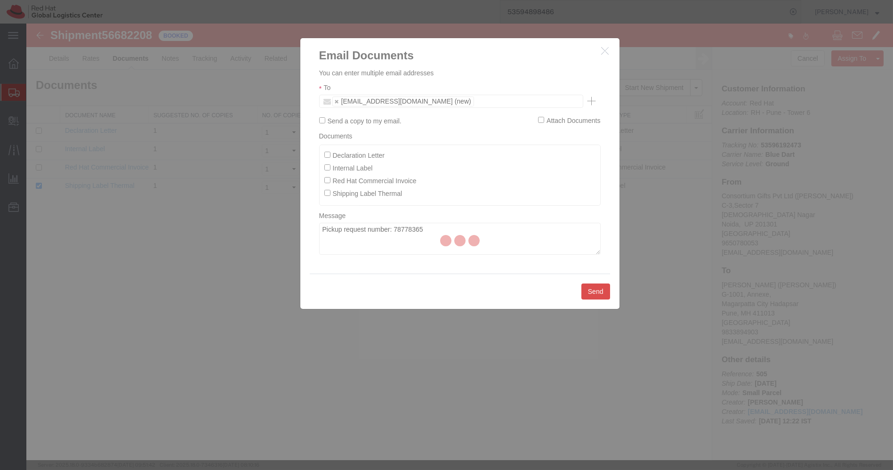
checkbox input "false"
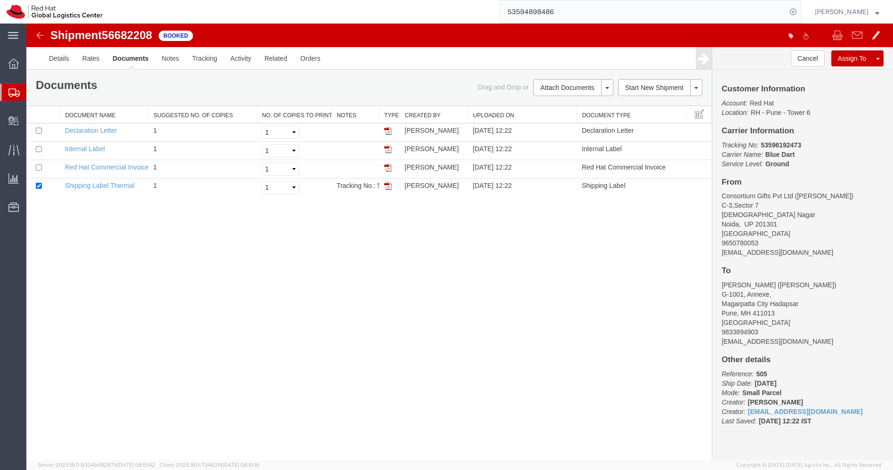
click at [17, 95] on icon at bounding box center [13, 93] width 11 height 8
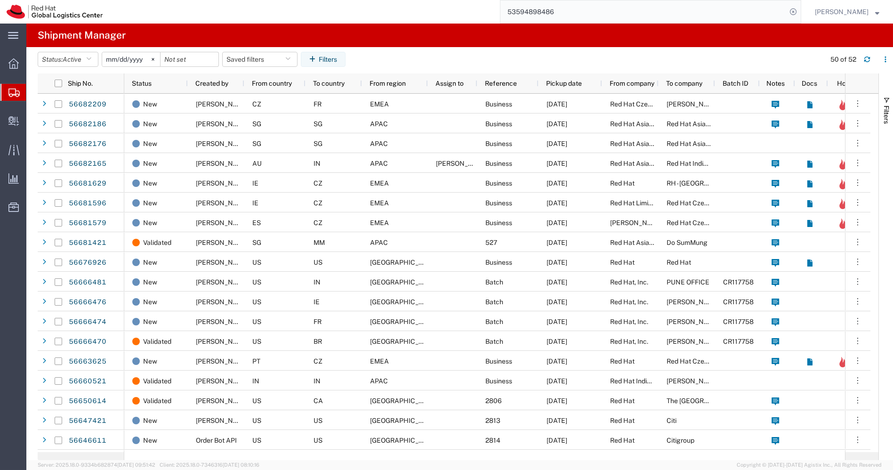
click at [598, 14] on input "53594898486" at bounding box center [644, 11] width 286 height 23
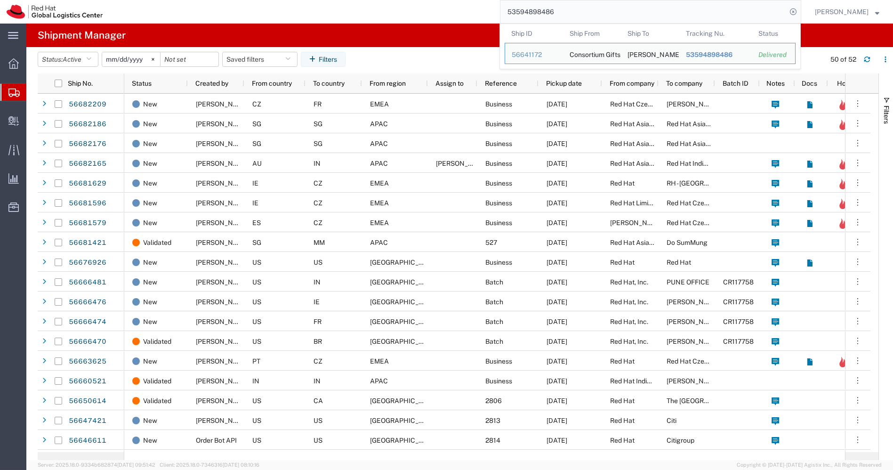
click at [598, 14] on input "53594898486" at bounding box center [644, 11] width 286 height 23
paste input "89091964"
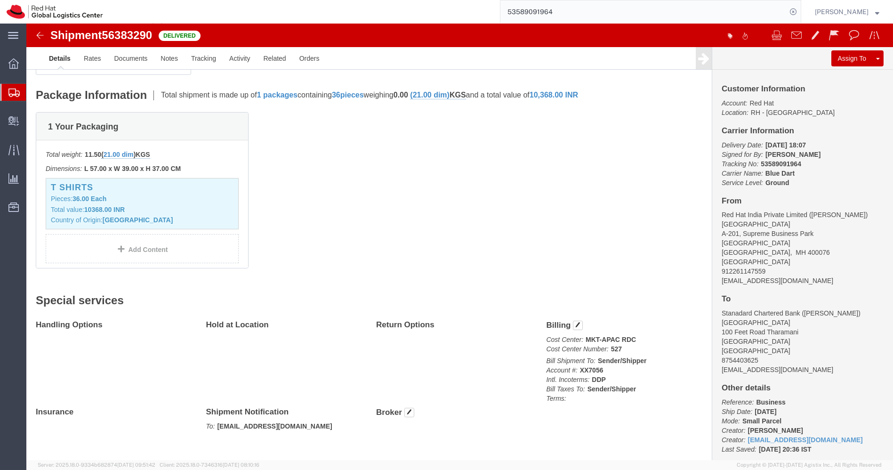
scroll to position [214, 0]
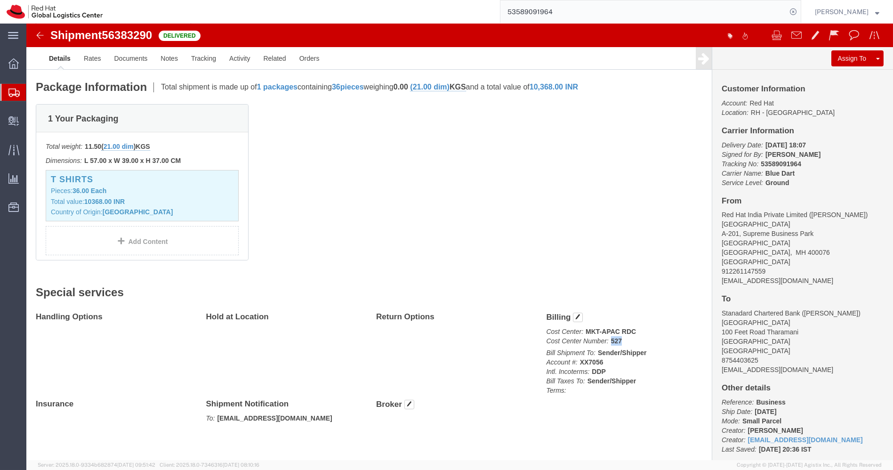
drag, startPoint x: 592, startPoint y: 313, endPoint x: 579, endPoint y: 315, distance: 13.7
click p "Cost Center: MKT-APAC RDC Cost Center Number: 527"
copy b "527"
drag, startPoint x: 821, startPoint y: 192, endPoint x: 780, endPoint y: 188, distance: 41.2
click address "Red Hat India Private Limited ([PERSON_NAME]) [STREET_ADDRESS] 912261147559 [EM…"
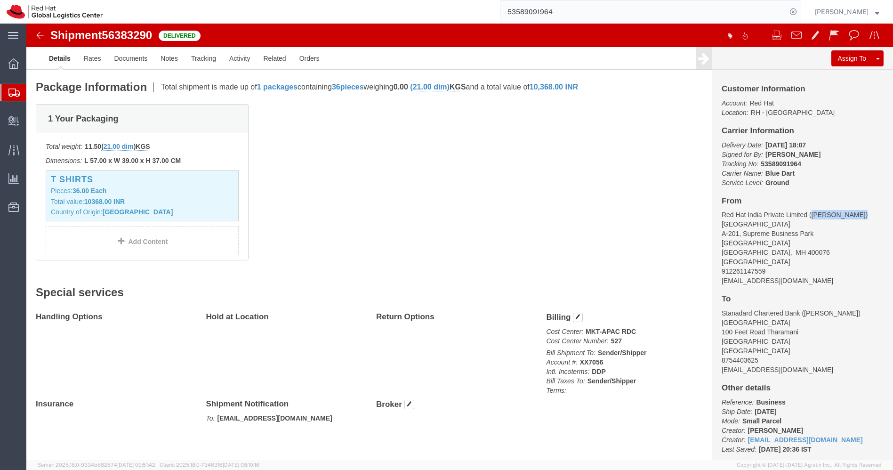
copy address "[PERSON_NAME]"
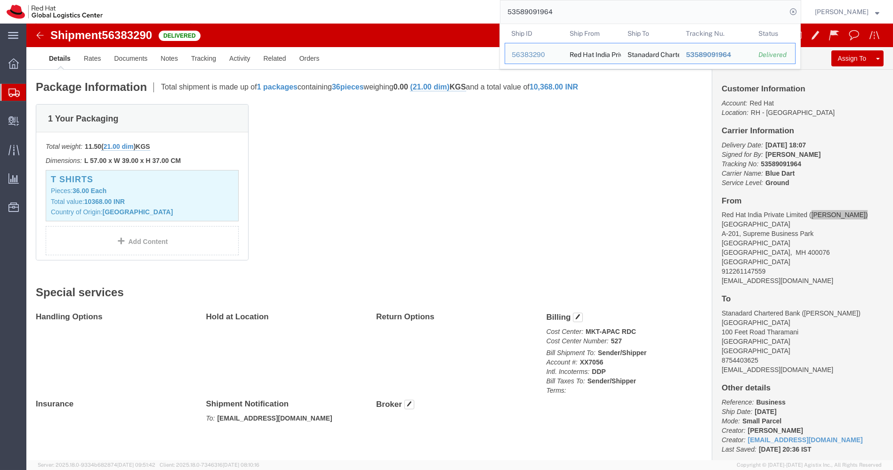
click at [568, 17] on input "53589091964" at bounding box center [644, 11] width 286 height 23
paste input "20855959342"
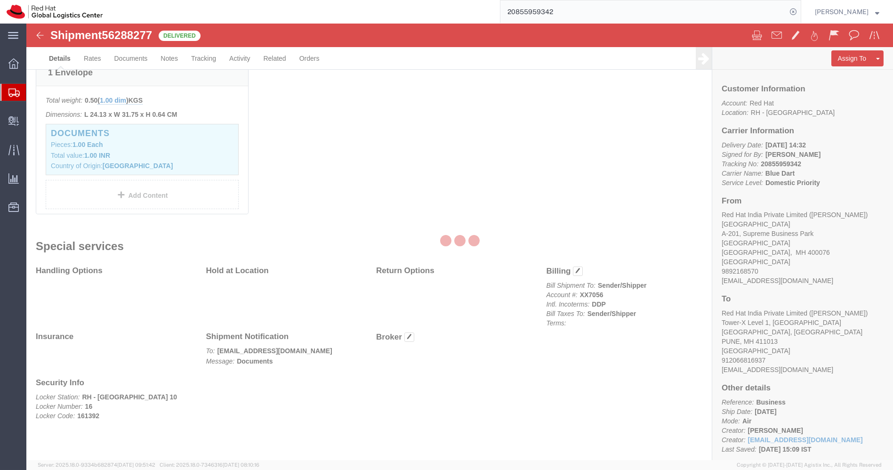
scroll to position [214, 0]
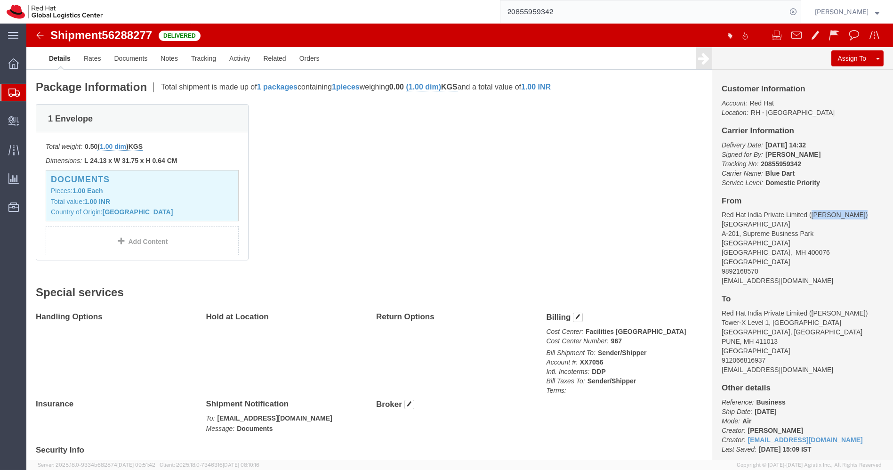
drag, startPoint x: 824, startPoint y: 193, endPoint x: 778, endPoint y: 188, distance: 45.9
click address "Red Hat India Private Limited ([PERSON_NAME]) [STREET_ADDRESS] 9892168570 [EMAI…"
copy address "[PERSON_NAME]"
click at [569, 9] on input "20855959342" at bounding box center [644, 11] width 286 height 23
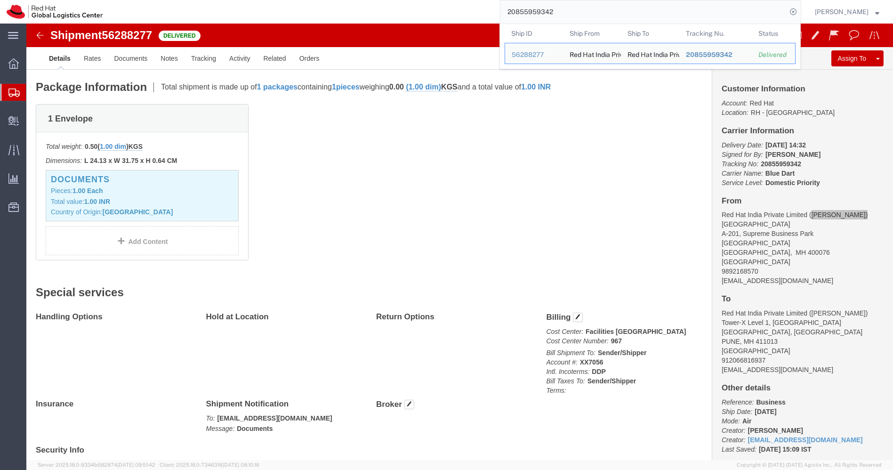
click at [569, 9] on input "20855959342" at bounding box center [644, 11] width 286 height 23
paste input "7756743"
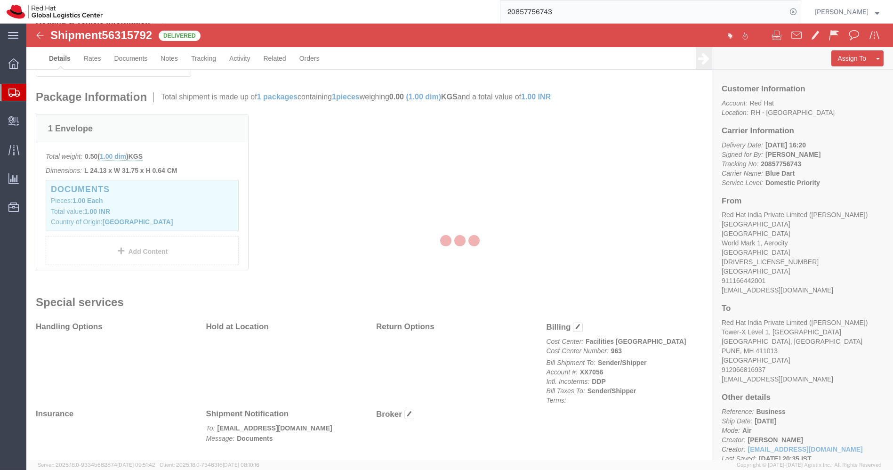
scroll to position [214, 0]
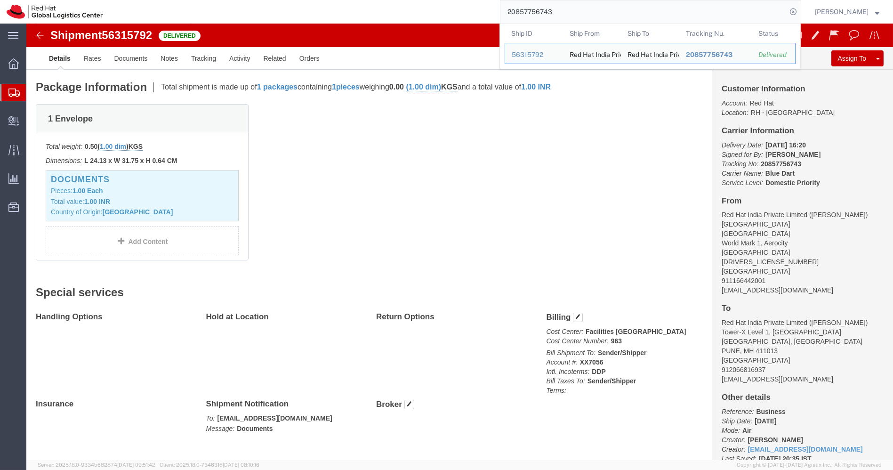
click at [583, 11] on input "20857756743" at bounding box center [644, 11] width 286 height 23
paste input "9219765"
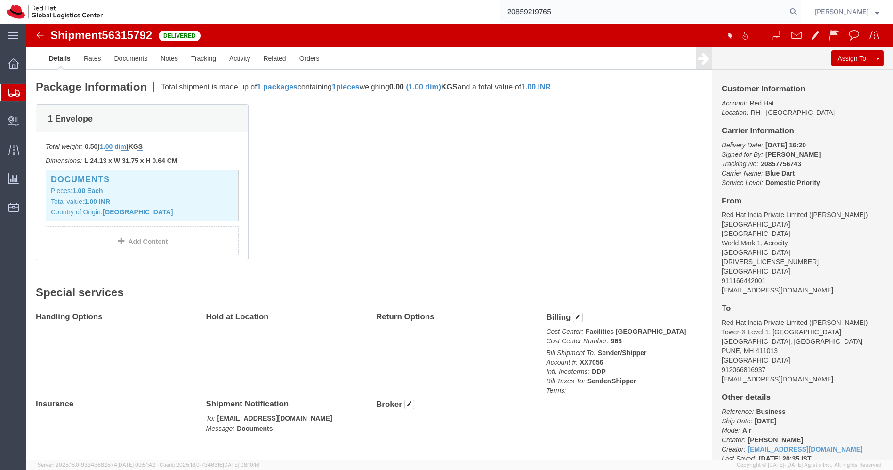
type input "20859219765"
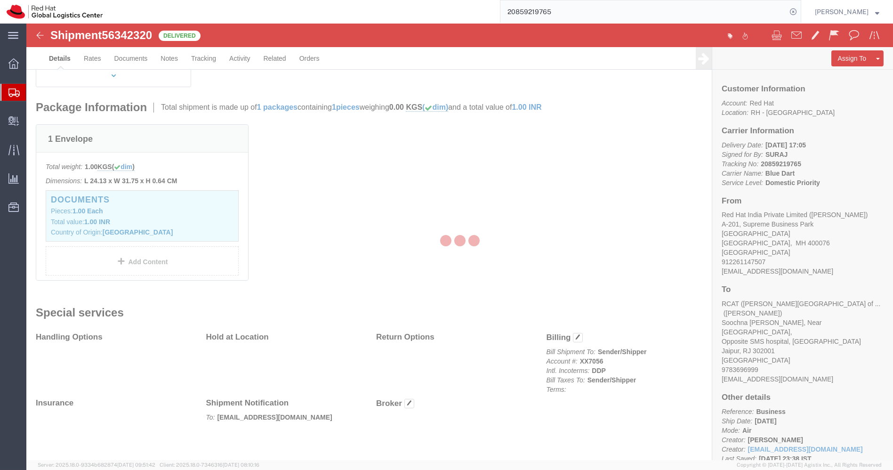
scroll to position [205, 0]
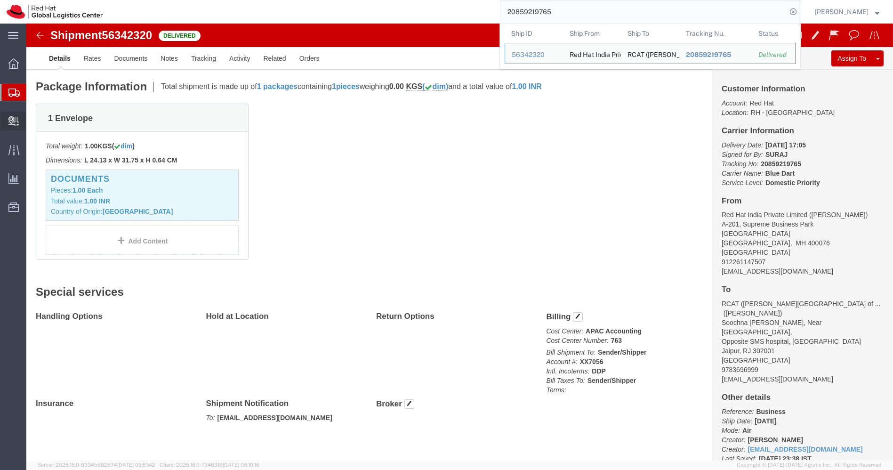
click at [0, 0] on span "Create Delivery" at bounding box center [0, 0] width 0 height 0
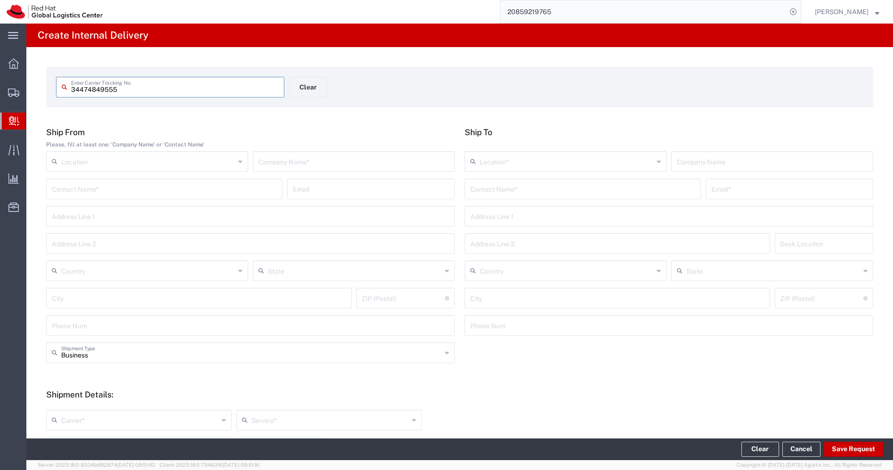
type input "34474849555"
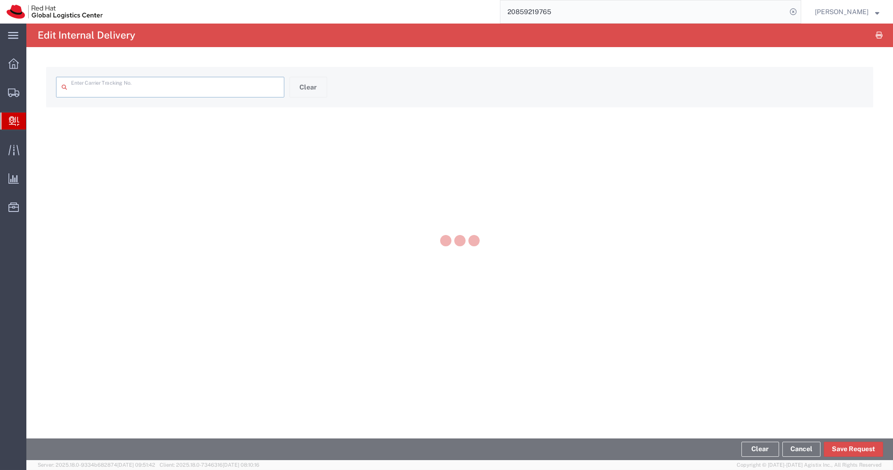
type input "34474849555"
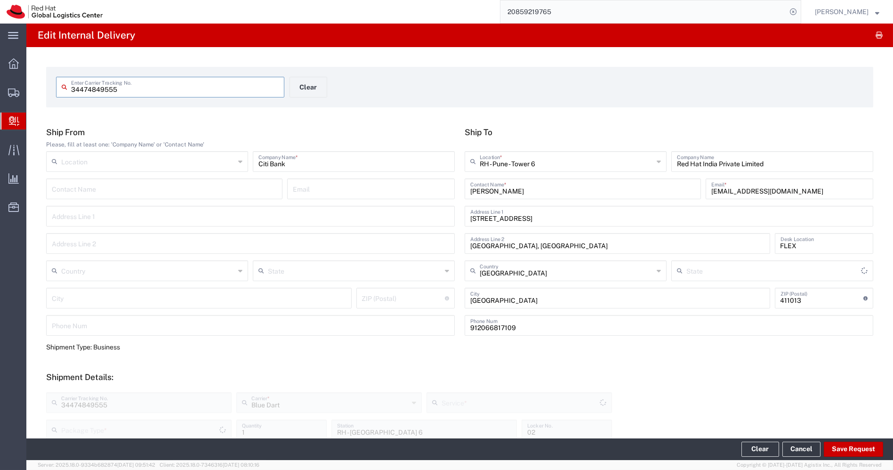
type input "Envelope"
type input "Domestic Priority"
type input "Mahārāshtra"
click at [579, 165] on input "text" at bounding box center [567, 161] width 174 height 16
click at [514, 195] on span "RH - Pune" at bounding box center [561, 197] width 198 height 15
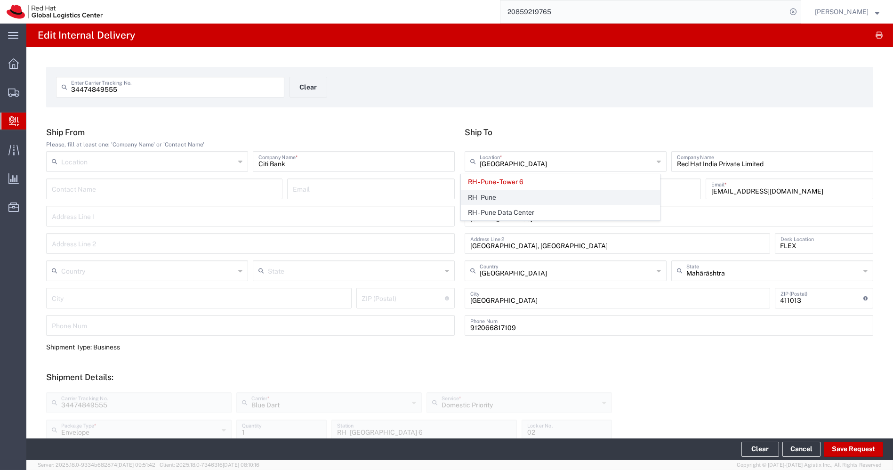
type input "RH - Pune"
type input "Tower-X Level 1, [GEOGRAPHIC_DATA]"
type input "2066817173"
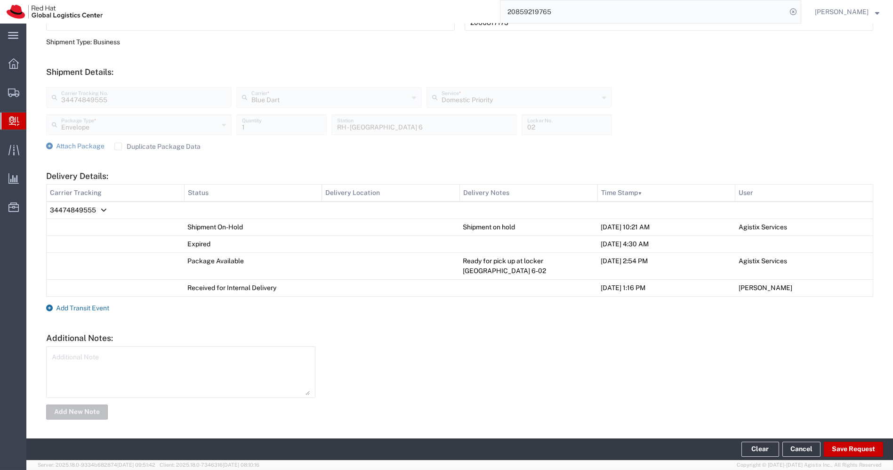
click at [85, 306] on span "Add Transit Event" at bounding box center [82, 308] width 53 height 8
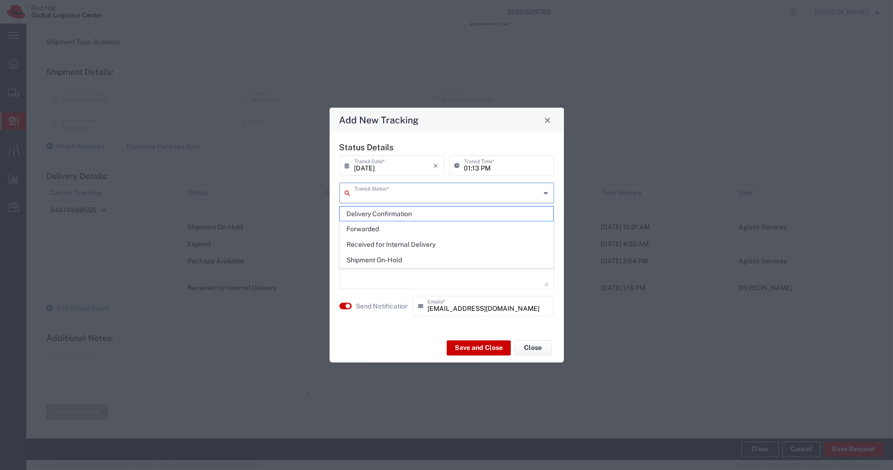
click at [398, 195] on input "text" at bounding box center [448, 192] width 186 height 16
click at [384, 211] on span "Delivery Confirmation" at bounding box center [446, 214] width 213 height 15
type input "Delivery Confirmation"
click at [368, 250] on textarea at bounding box center [446, 263] width 203 height 46
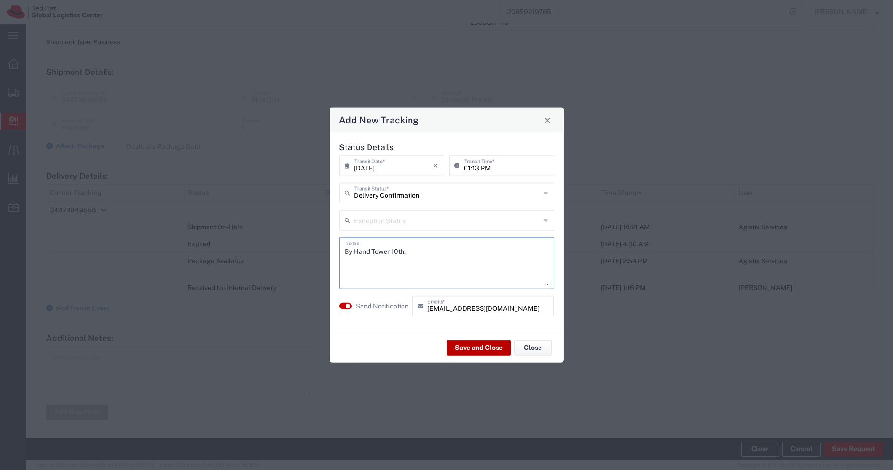
type textarea "By Hand Tower 10th."
click at [465, 348] on button "Save and Close" at bounding box center [479, 347] width 64 height 15
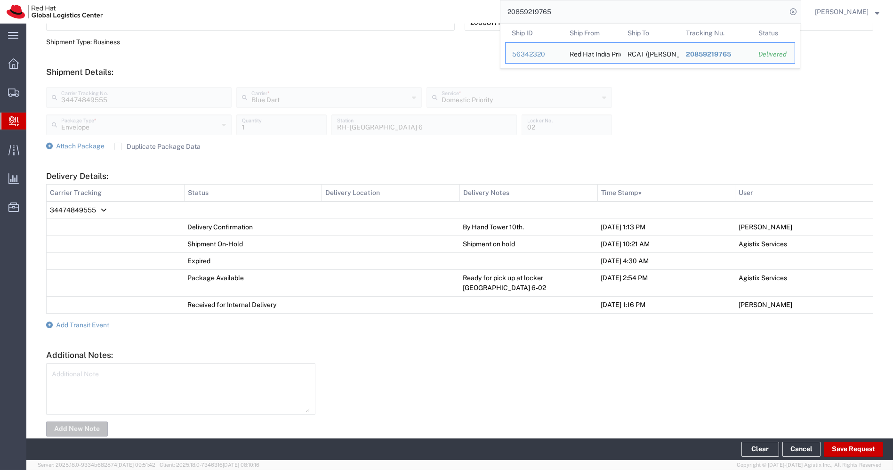
click at [573, 18] on input "20859219765" at bounding box center [644, 11] width 286 height 23
paste input "66612546"
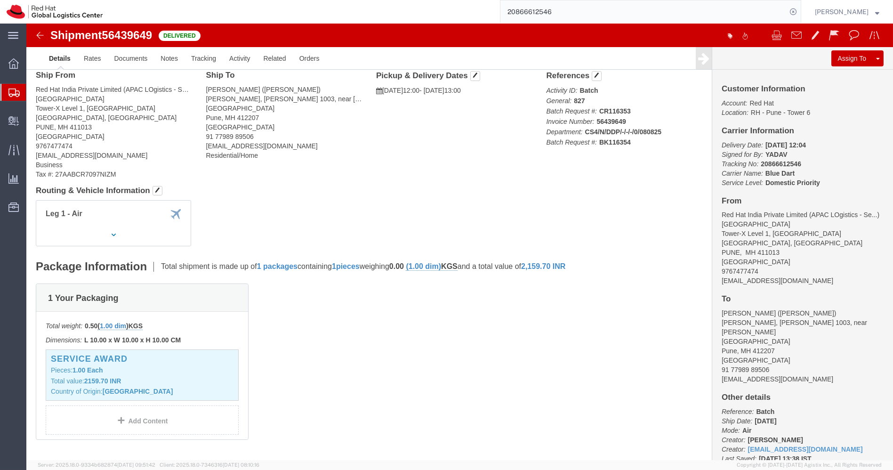
scroll to position [225, 0]
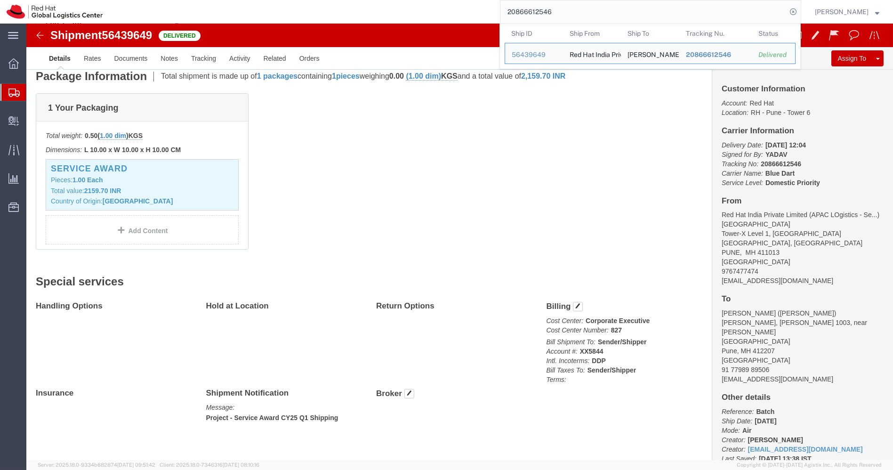
click at [574, 16] on input "20866612546" at bounding box center [644, 11] width 286 height 23
paste input "7774340"
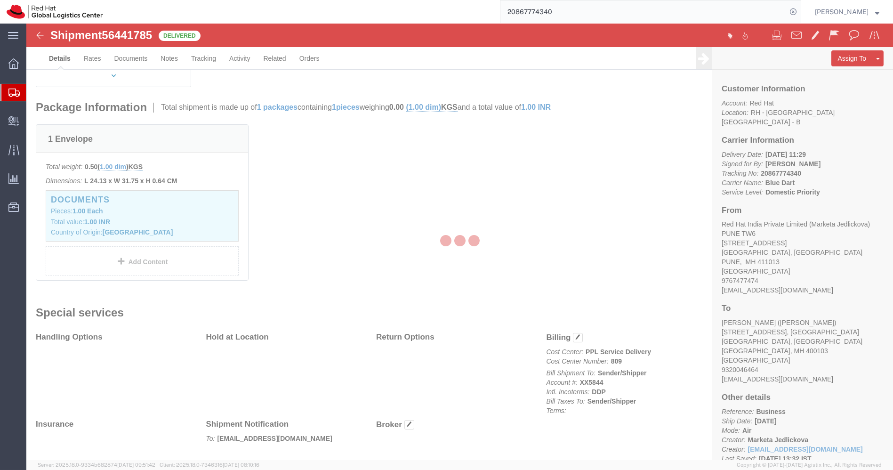
scroll to position [214, 0]
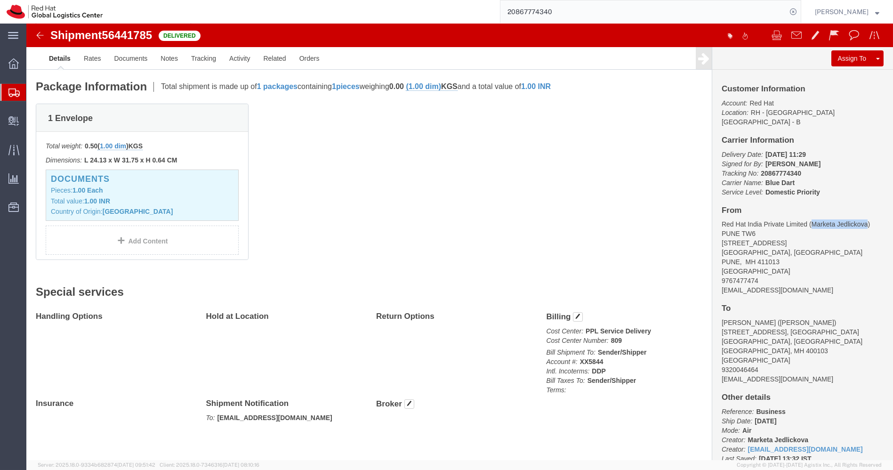
drag, startPoint x: 835, startPoint y: 192, endPoint x: 781, endPoint y: 187, distance: 54.9
click address "Red Hat India Private Limited (Marketa Jedlickova) [STREET_ADDRESS][PERSON_NAME…"
copy address "Marketa Jedlickova"
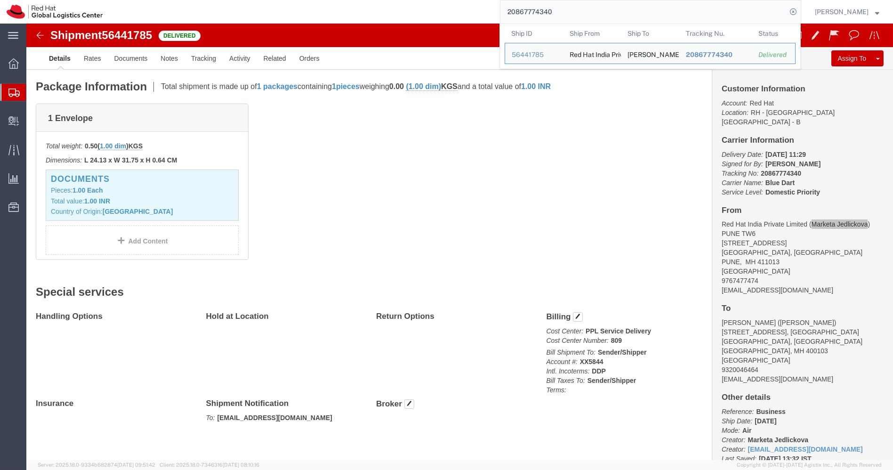
click at [596, 9] on input "20867774340" at bounding box center [644, 11] width 286 height 23
paste input "693"
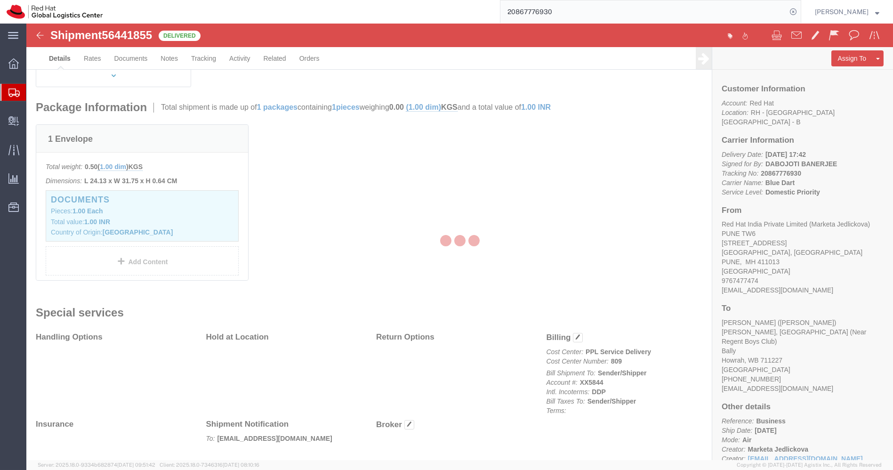
scroll to position [214, 0]
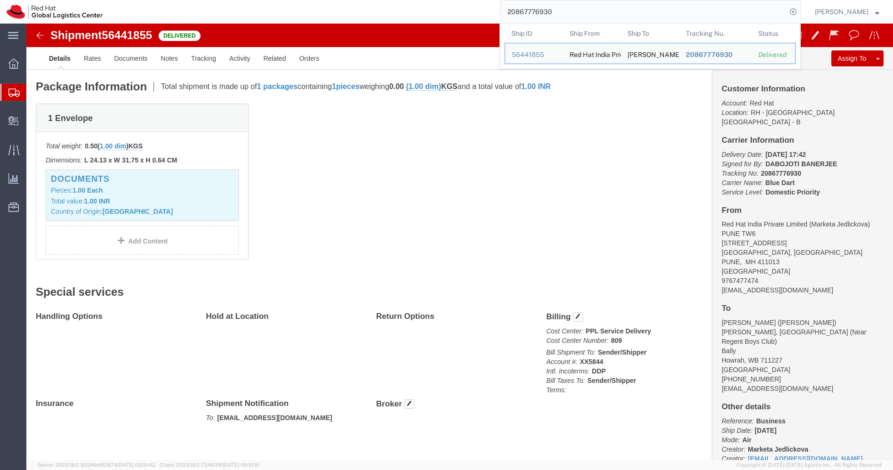
click at [573, 14] on input "20867776930" at bounding box center [644, 11] width 286 height 23
paste input "9924261"
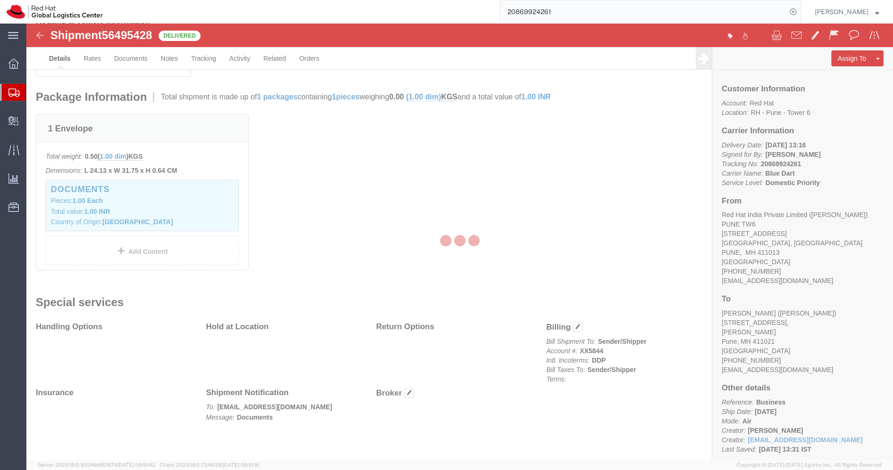
scroll to position [225, 0]
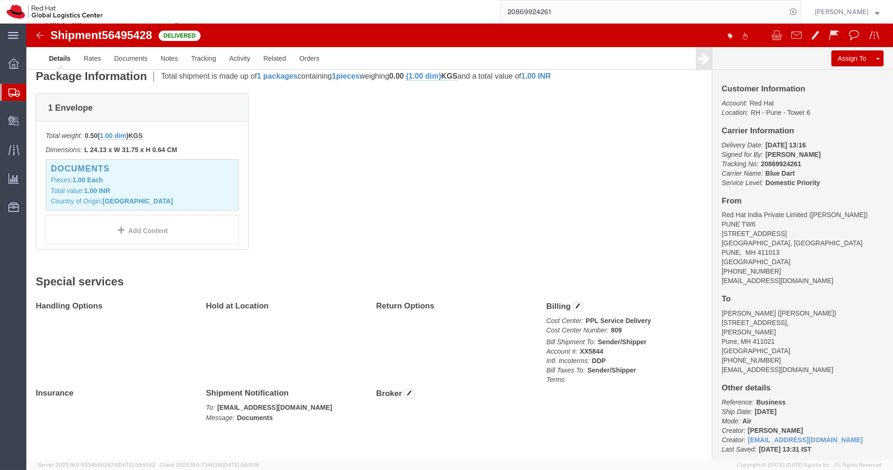
drag, startPoint x: 829, startPoint y: 192, endPoint x: 781, endPoint y: 192, distance: 48.0
click address "Red Hat India Private Limited ([PERSON_NAME]) [STREET_ADDRESS][PERSON_NAME] [PH…"
copy address "[PERSON_NAME]"
click at [562, 15] on input "20869924261" at bounding box center [644, 11] width 286 height 23
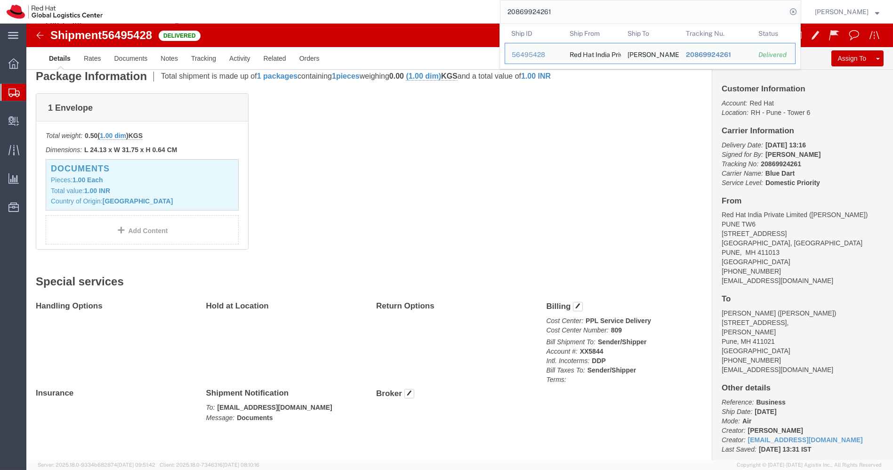
click at [562, 15] on input "20869924261" at bounding box center [644, 11] width 286 height 23
paste input "3395"
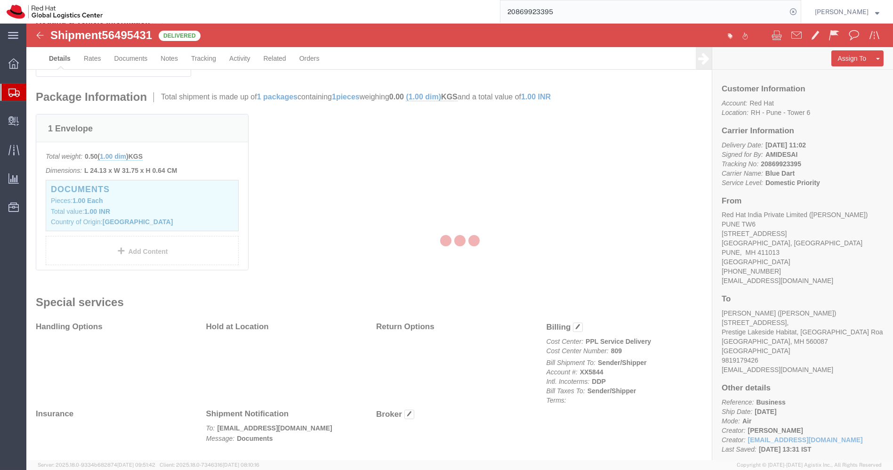
scroll to position [225, 0]
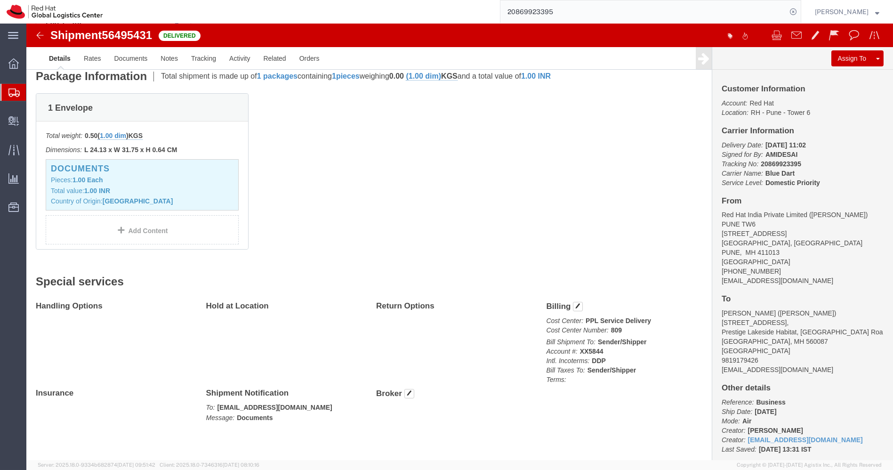
click address "Red Hat India Private Limited ([PERSON_NAME]) [STREET_ADDRESS][PERSON_NAME] [PH…"
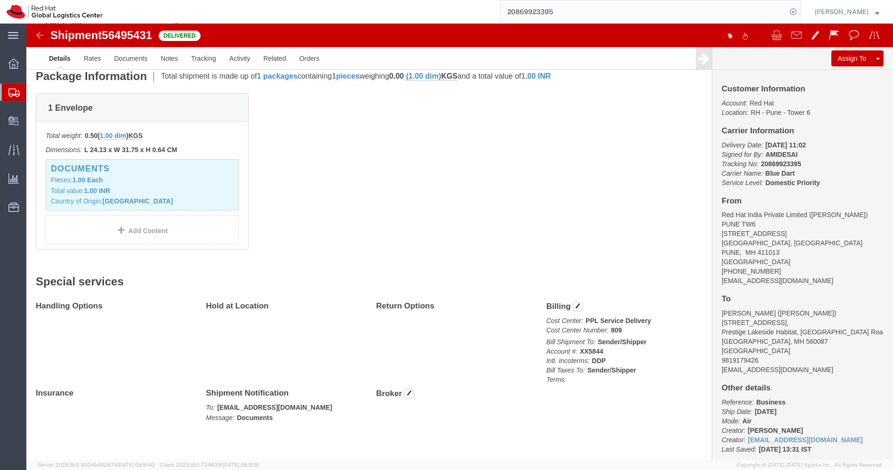
click address "Red Hat India Private Limited ([PERSON_NAME]) [STREET_ADDRESS][PERSON_NAME] [PH…"
drag, startPoint x: 778, startPoint y: 192, endPoint x: 811, endPoint y: 196, distance: 32.8
click address "Red Hat India Private Limited ([PERSON_NAME]) [STREET_ADDRESS][PERSON_NAME] [PH…"
drag, startPoint x: 831, startPoint y: 193, endPoint x: 781, endPoint y: 191, distance: 50.0
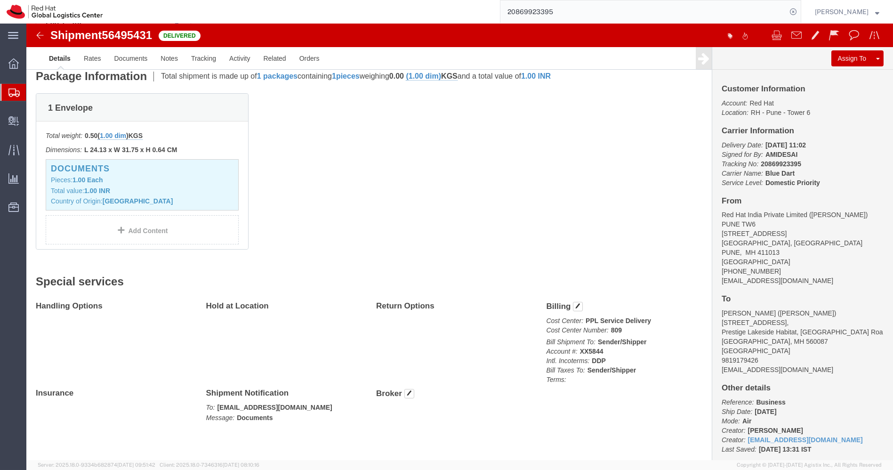
click address "Red Hat India Private Limited ([PERSON_NAME]) [STREET_ADDRESS][PERSON_NAME] [PH…"
copy address "[PERSON_NAME]"
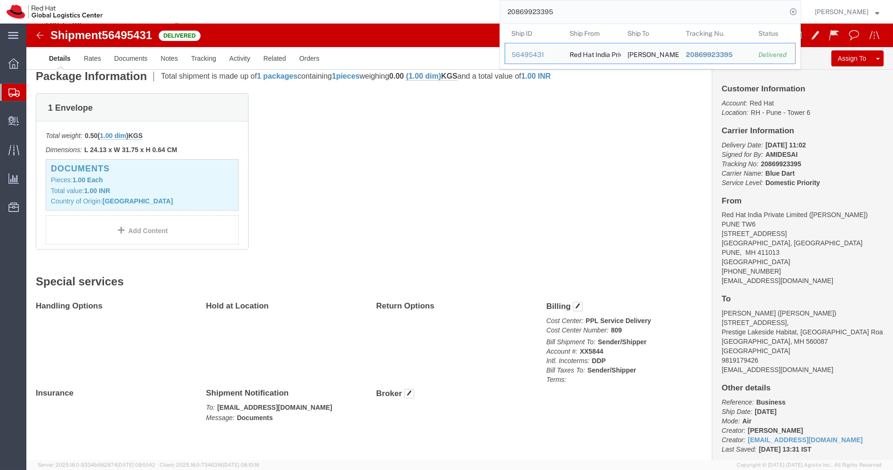
click at [571, 13] on input "20869923395" at bounding box center [644, 11] width 286 height 23
paste input "7769370"
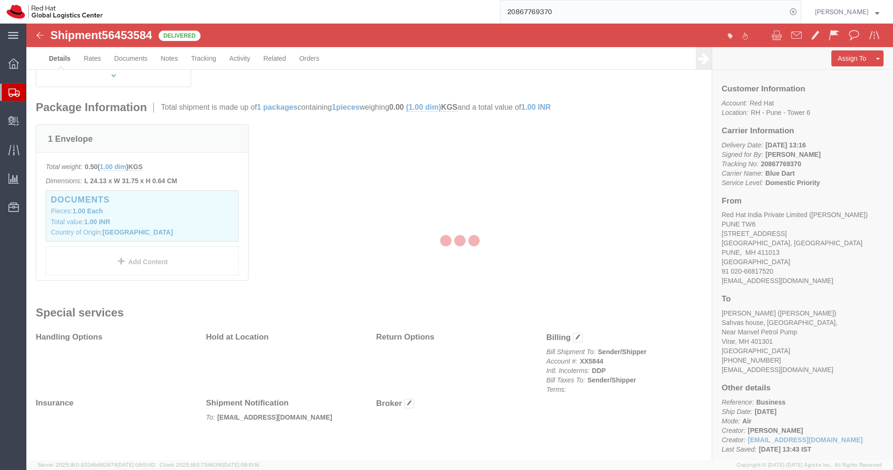
scroll to position [214, 0]
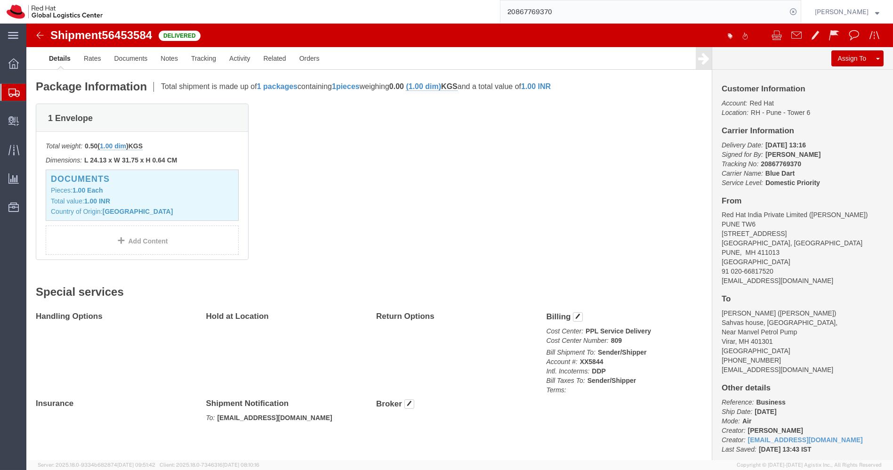
drag, startPoint x: 826, startPoint y: 193, endPoint x: 780, endPoint y: 191, distance: 45.7
click address "Red Hat India Private Limited ([PERSON_NAME]) [STREET_ADDRESS] 91 020-66817520 …"
copy address "[PERSON_NAME]"
click at [601, 16] on input "20867769370" at bounding box center [644, 11] width 286 height 23
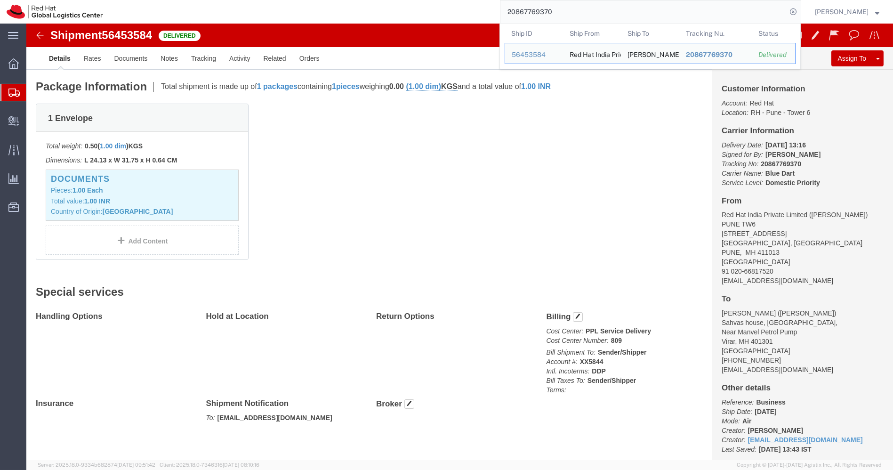
click at [601, 16] on input "20867769370" at bounding box center [644, 11] width 286 height 23
paste input "4954386"
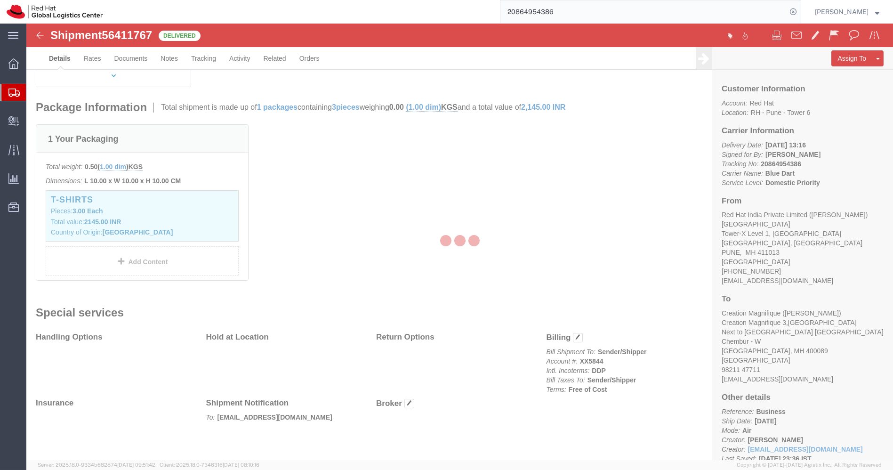
scroll to position [214, 0]
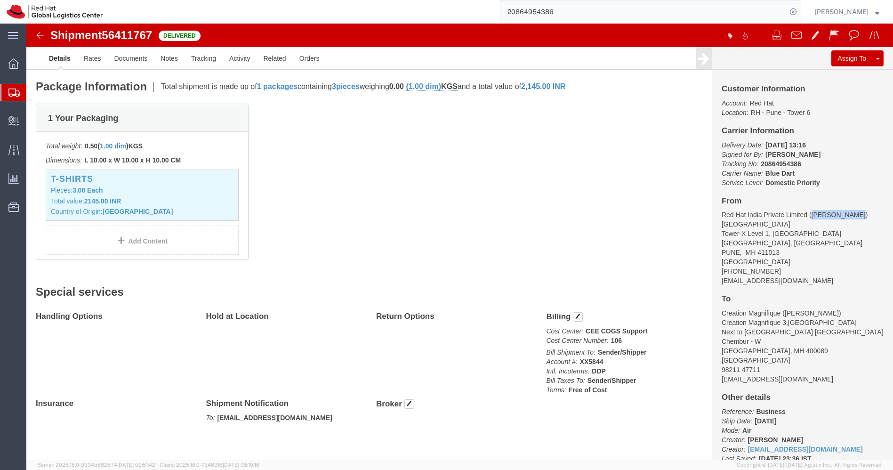
drag, startPoint x: 825, startPoint y: 192, endPoint x: 780, endPoint y: 190, distance: 44.8
click address "Red Hat India Private Limited ([PERSON_NAME]) [STREET_ADDRESS] [PHONE_NUMBER] […"
copy address "[PERSON_NAME]"
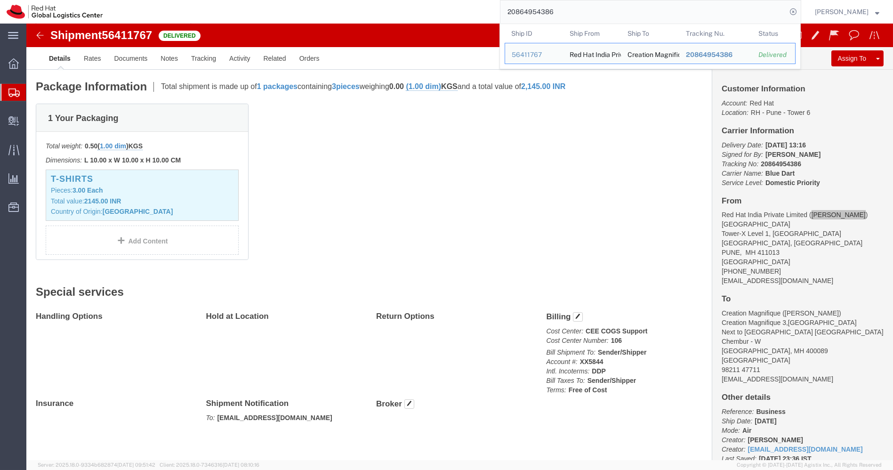
click at [577, 16] on input "20864954386" at bounding box center [644, 11] width 286 height 23
paste input "58844952"
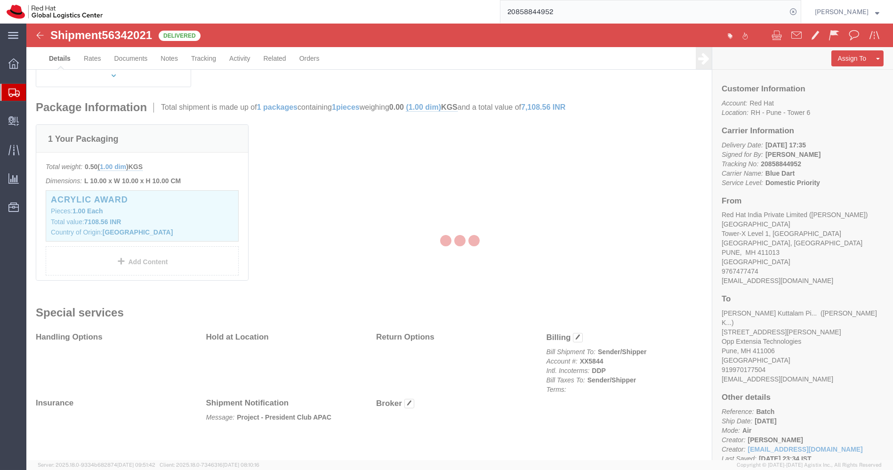
scroll to position [214, 0]
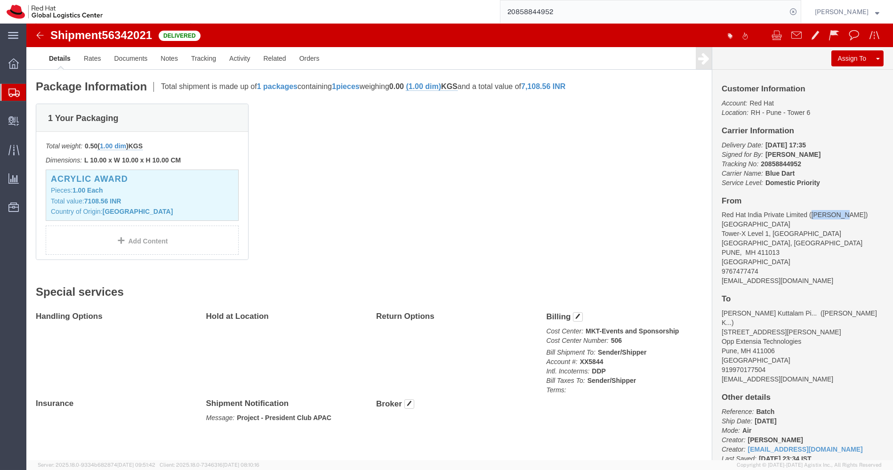
drag, startPoint x: 811, startPoint y: 193, endPoint x: 780, endPoint y: 189, distance: 31.8
click address "Red Hat India Private Limited ([PERSON_NAME]) [STREET_ADDRESS] 9767477474 [EMAI…"
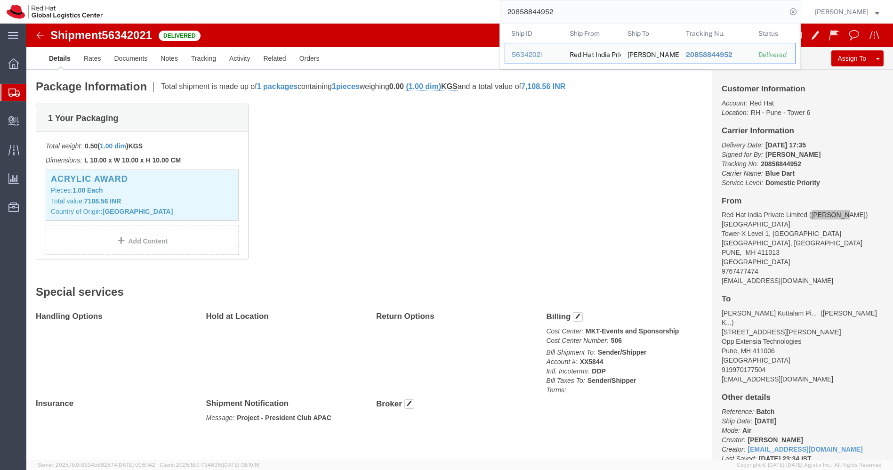
click at [574, 15] on input "20858844952" at bounding box center [644, 11] width 286 height 23
paste input "6469492"
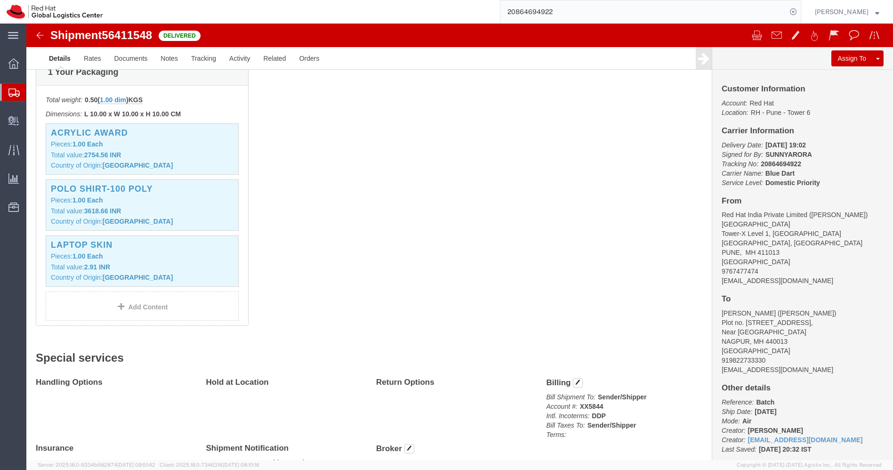
scroll to position [225, 0]
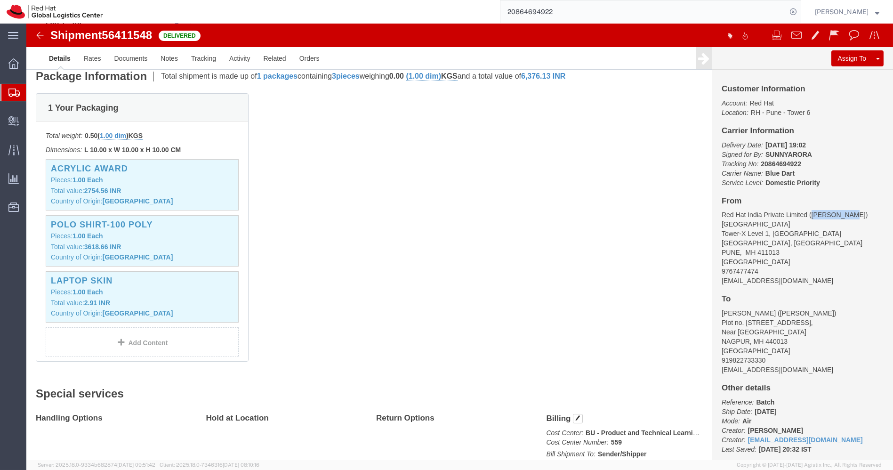
drag, startPoint x: 817, startPoint y: 192, endPoint x: 780, endPoint y: 192, distance: 36.7
click address "Red Hat India Private Limited ([PERSON_NAME]) [STREET_ADDRESS] 9767477474 [EMAI…"
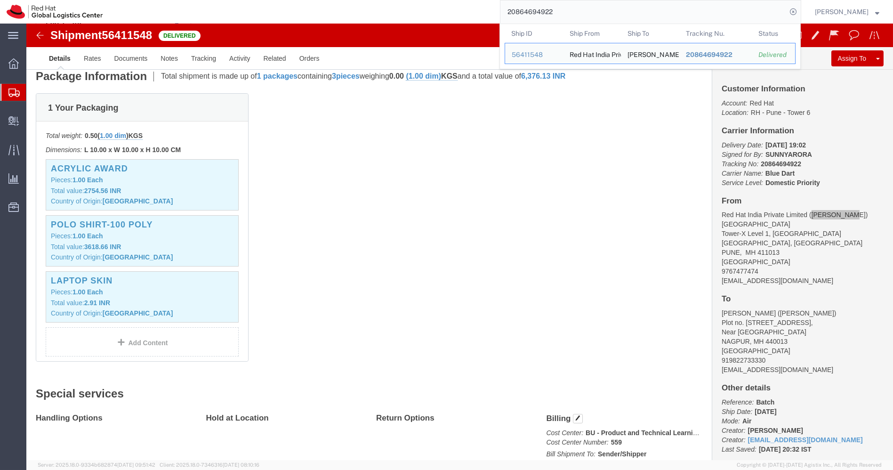
click at [577, 13] on input "20864694922" at bounding box center [644, 11] width 286 height 23
paste input "2889316"
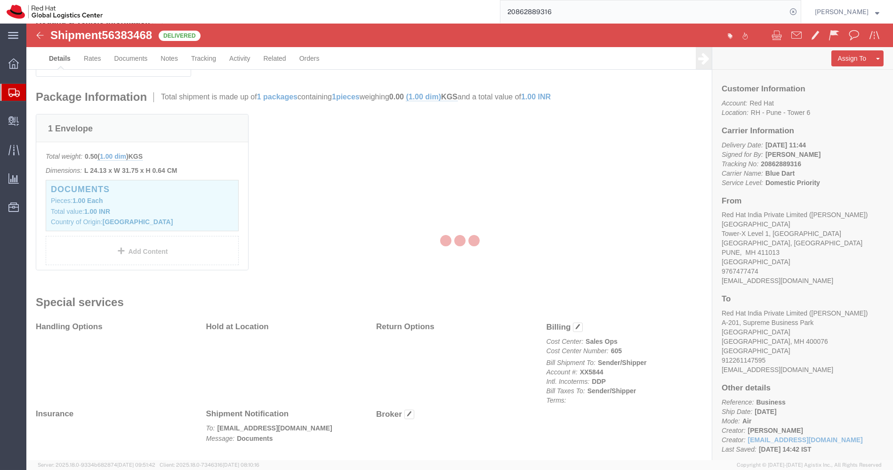
scroll to position [225, 0]
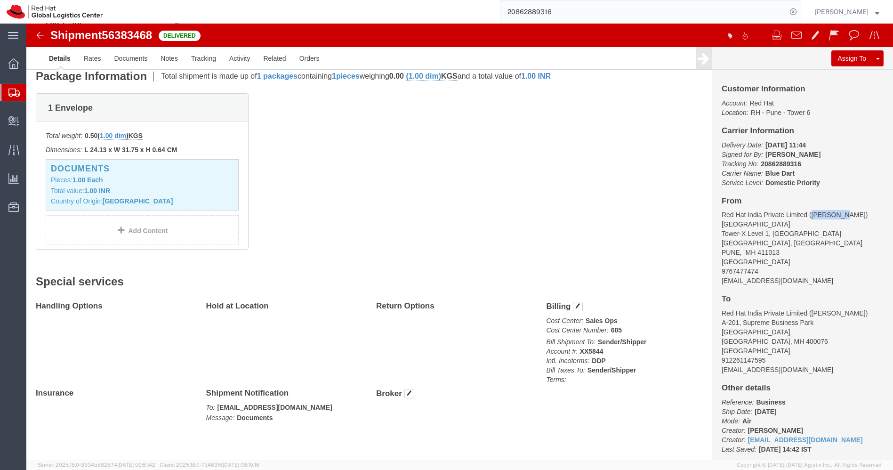
drag, startPoint x: 809, startPoint y: 191, endPoint x: 781, endPoint y: 190, distance: 28.3
click address "Red Hat India Private Limited ([PERSON_NAME]) [STREET_ADDRESS] 9767477474 [EMAI…"
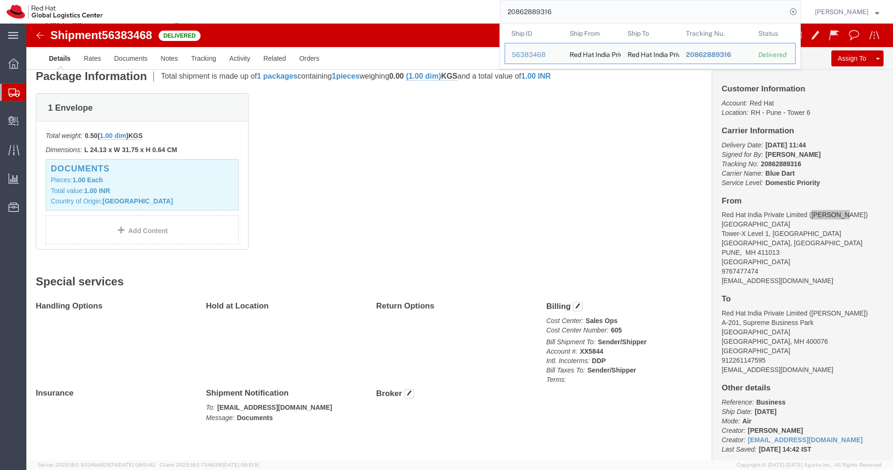
click at [585, 8] on input "20862889316" at bounding box center [644, 11] width 286 height 23
paste input "294"
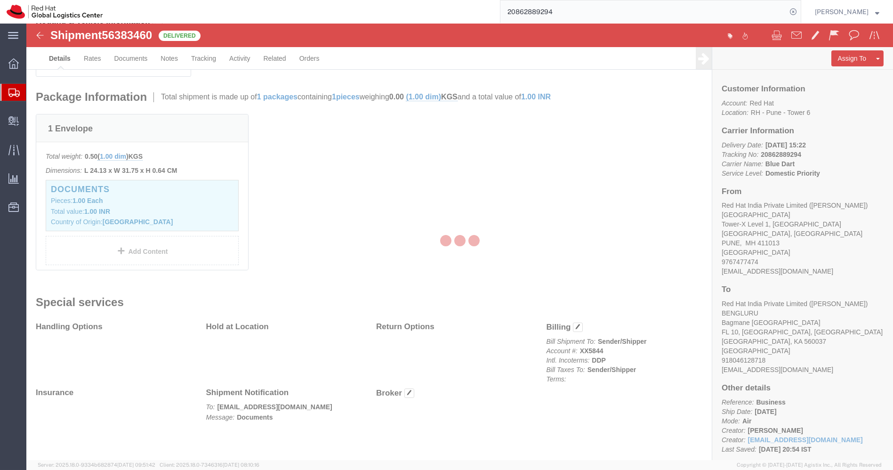
scroll to position [225, 0]
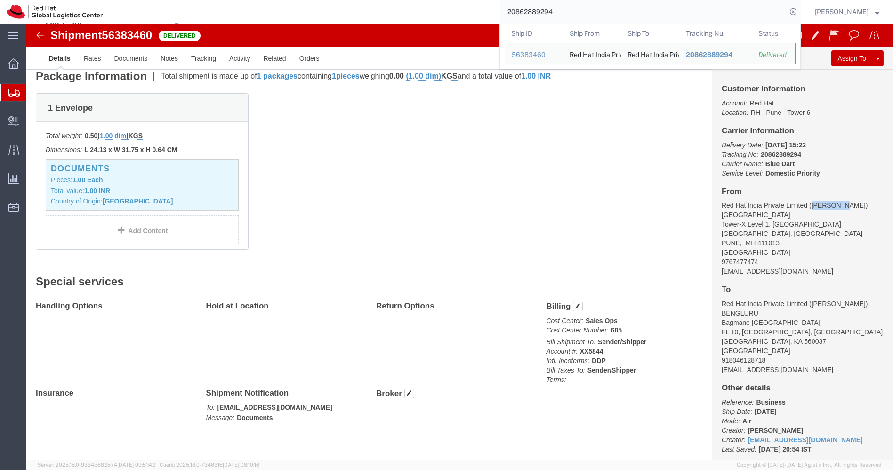
drag, startPoint x: 810, startPoint y: 181, endPoint x: 781, endPoint y: 179, distance: 29.8
click address "Red Hat India Private Limited ([PERSON_NAME]) [STREET_ADDRESS] 9767477474 [EMAI…"
click at [572, 21] on input "20862889294" at bounding box center [644, 11] width 286 height 23
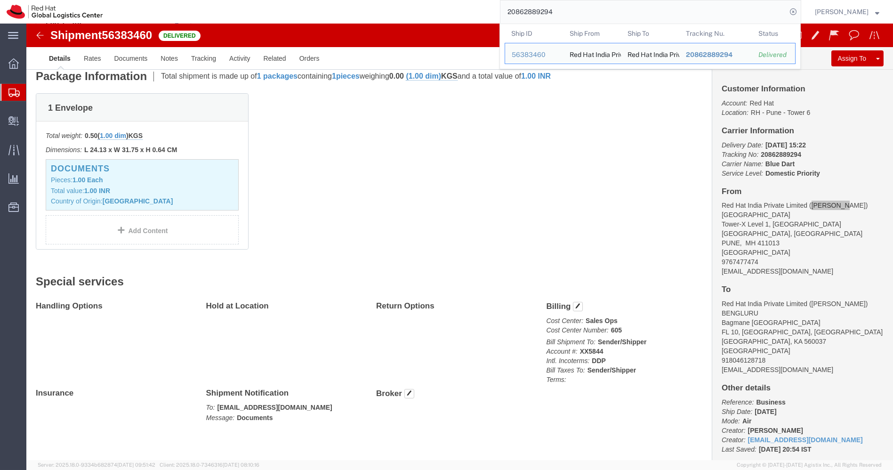
paste input "9696455"
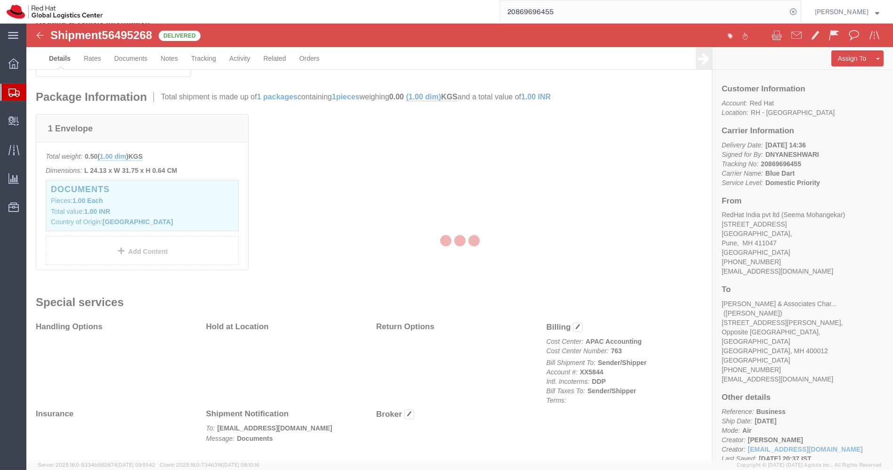
scroll to position [215, 0]
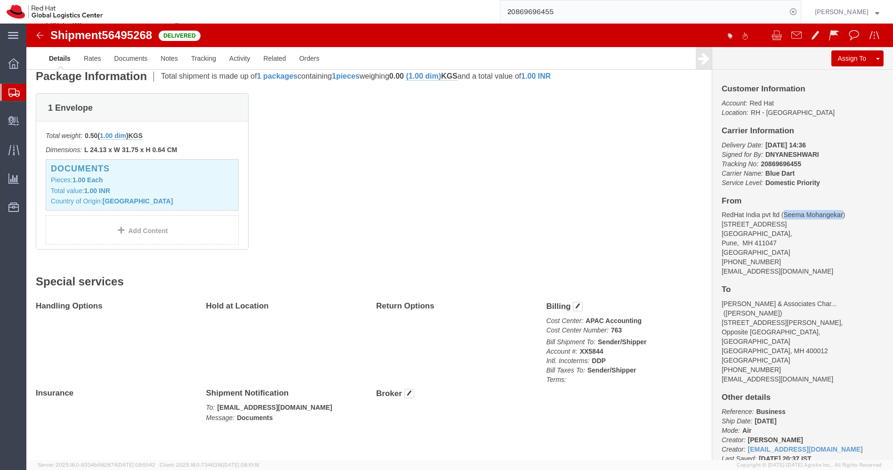
drag, startPoint x: 811, startPoint y: 192, endPoint x: 752, endPoint y: 189, distance: 59.4
click address "RedHat India pvt ltd (Seema Mohangekar) [STREET_ADDRESS] [PHONE_NUMBER] [EMAIL_…"
click at [597, 7] on input "20869696455" at bounding box center [644, 11] width 286 height 23
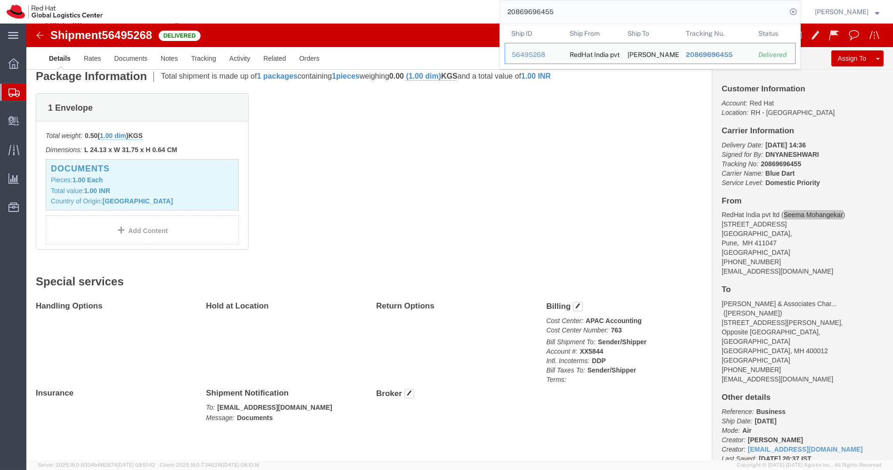
click at [597, 7] on input "20869696455" at bounding box center [644, 11] width 286 height 23
paste input "8381774"
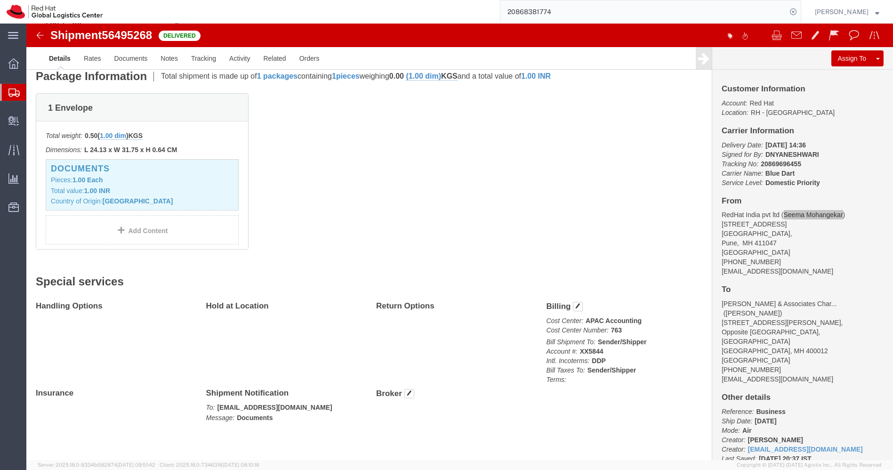
scroll to position [225, 0]
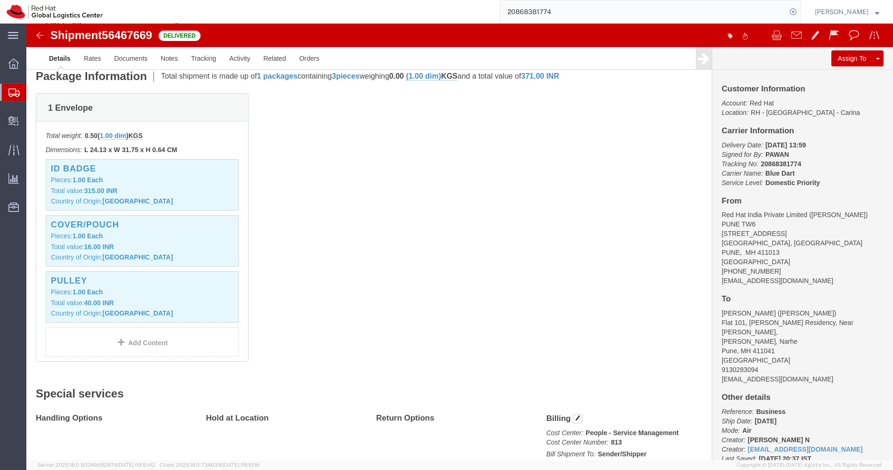
drag, startPoint x: 829, startPoint y: 189, endPoint x: 781, endPoint y: 188, distance: 48.5
click address "Red Hat India Private Limited ([PERSON_NAME]) [STREET_ADDRESS] [PHONE_NUMBER] […"
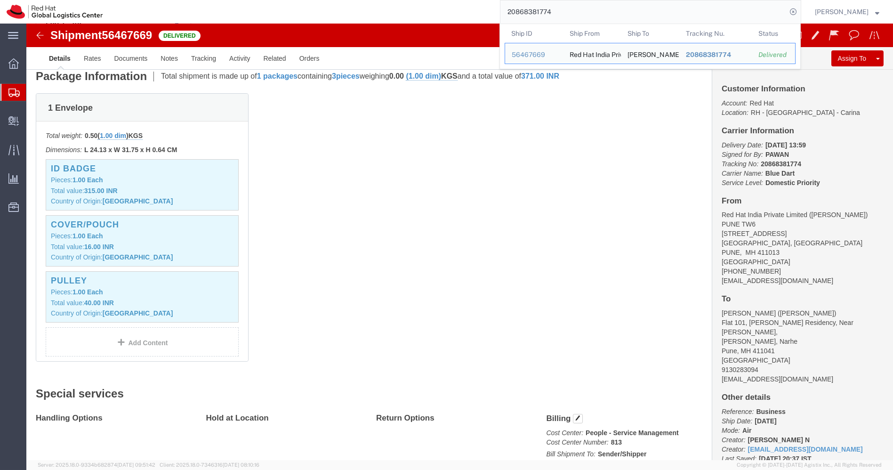
click at [583, 15] on input "20868381774" at bounding box center [644, 11] width 286 height 23
paste input "968846"
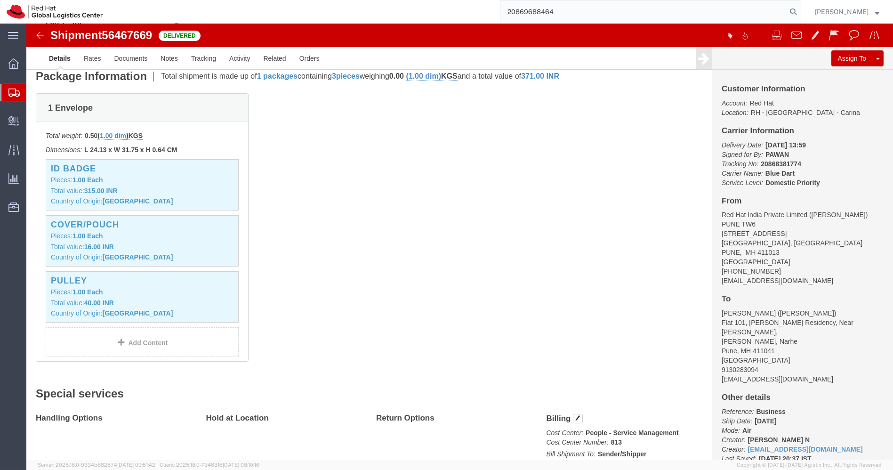
type input "20869688464"
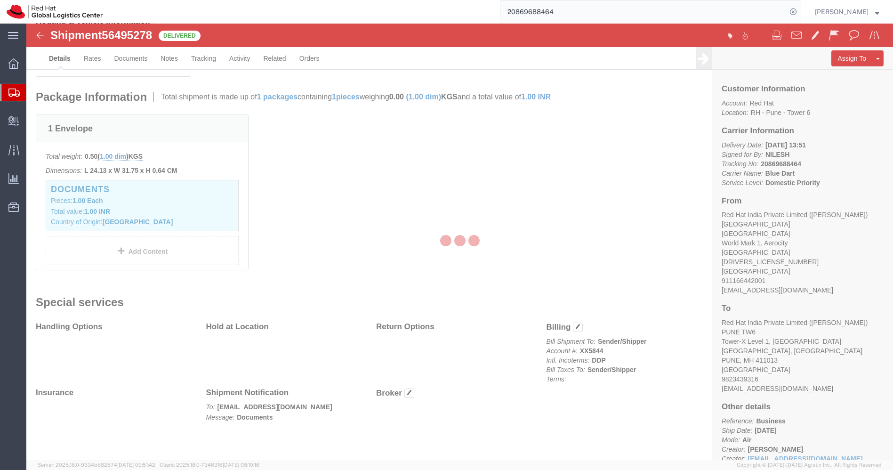
scroll to position [225, 0]
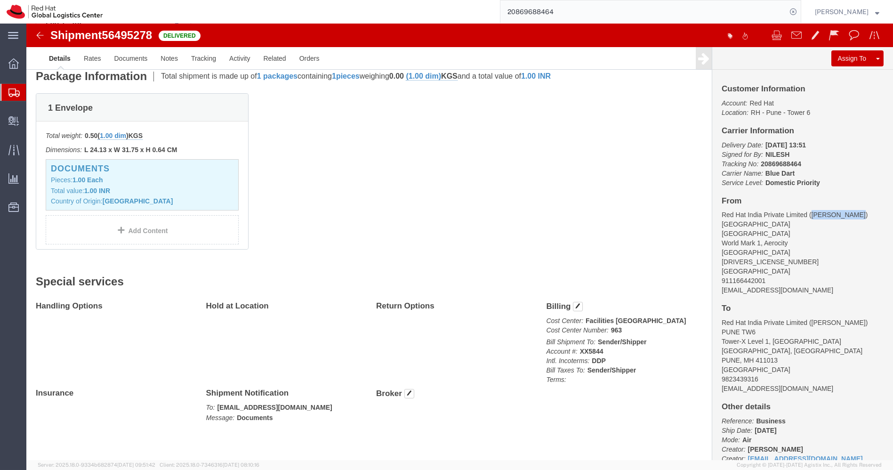
drag, startPoint x: 825, startPoint y: 192, endPoint x: 781, endPoint y: 190, distance: 43.8
click address "Red Hat India Private Limited ([PERSON_NAME]) [STREET_ADDRESS][DRIVERS_LICENSE_…"
